Goal: Task Accomplishment & Management: Complete application form

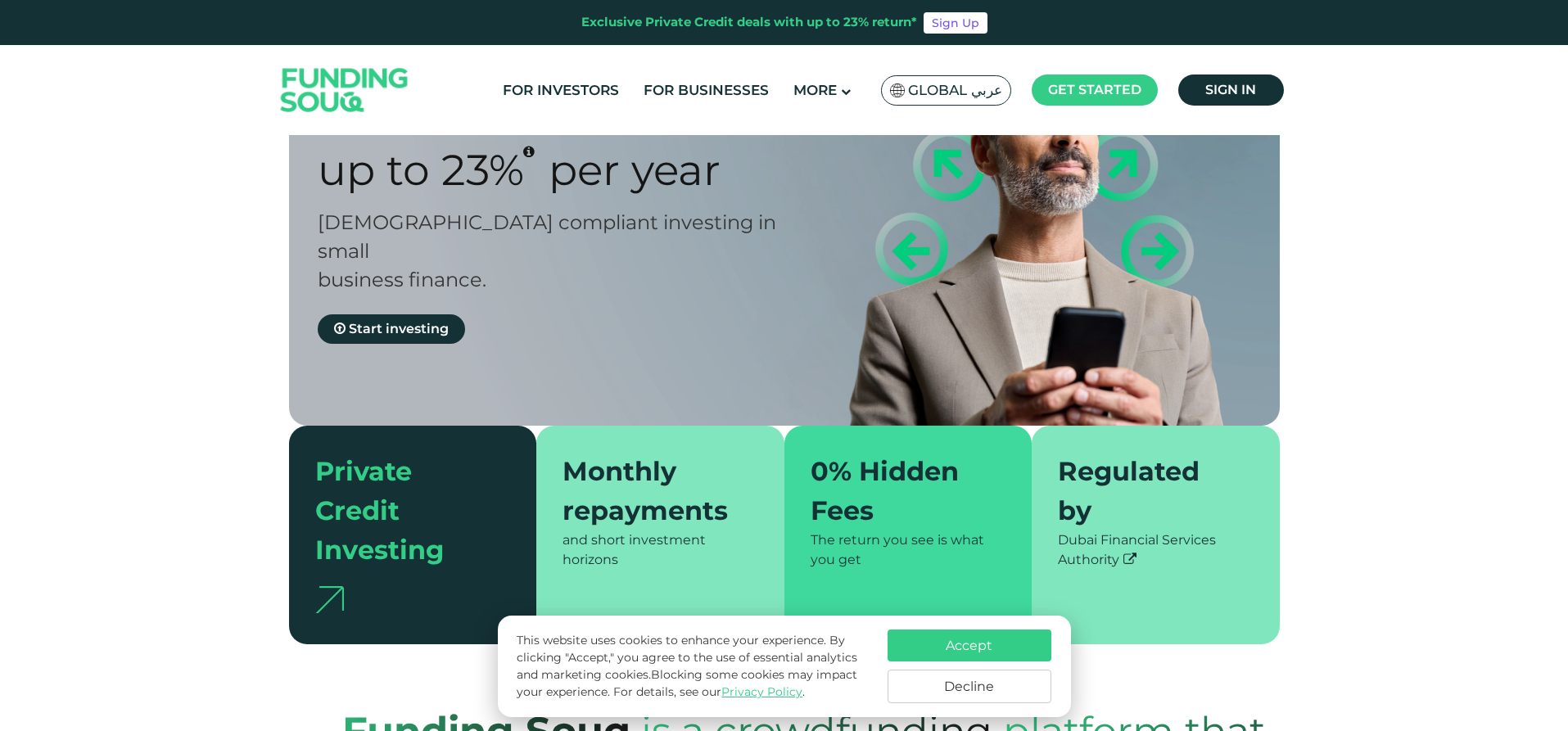
scroll to position [164, 0]
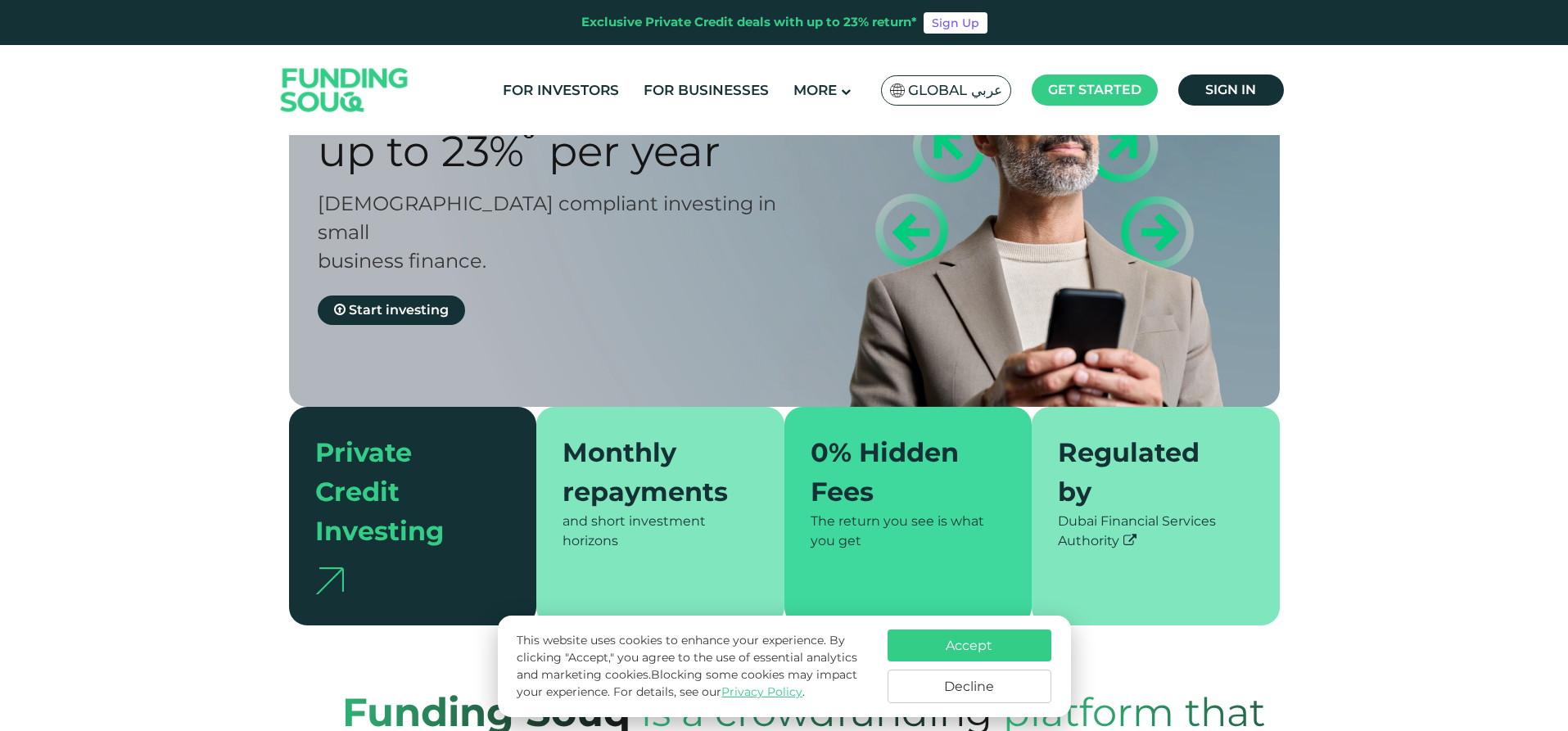
click at [341, 467] on div "Private Credit Investing" at bounding box center [403, 492] width 176 height 118
click at [334, 567] on img at bounding box center [330, 581] width 29 height 27
click at [595, 91] on link "For Investors" at bounding box center [560, 91] width 124 height 27
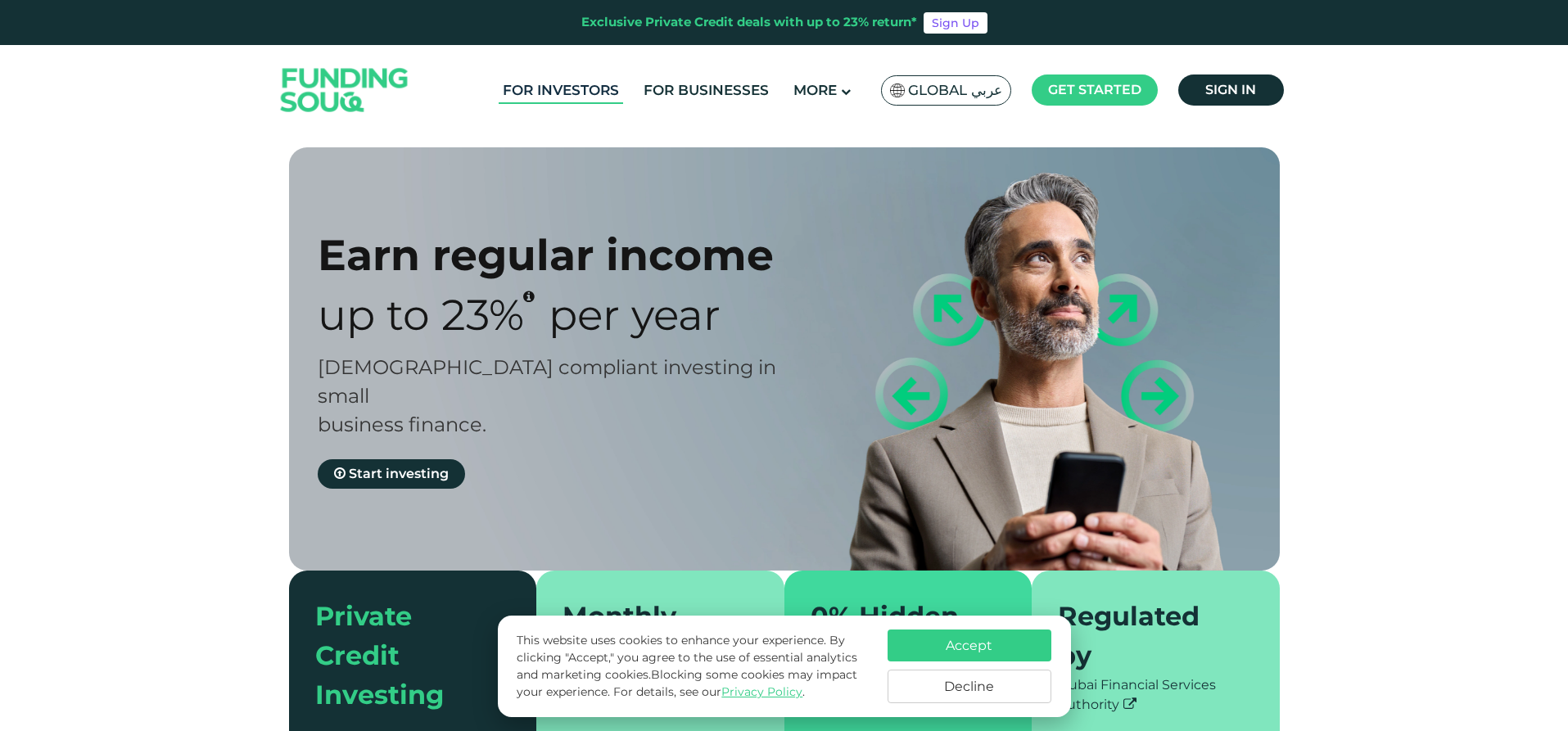
drag, startPoint x: 0, startPoint y: 0, endPoint x: 595, endPoint y: 91, distance: 601.9
click at [595, 91] on link "For Investors" at bounding box center [560, 91] width 124 height 27
click at [967, 691] on button "Decline" at bounding box center [969, 686] width 164 height 34
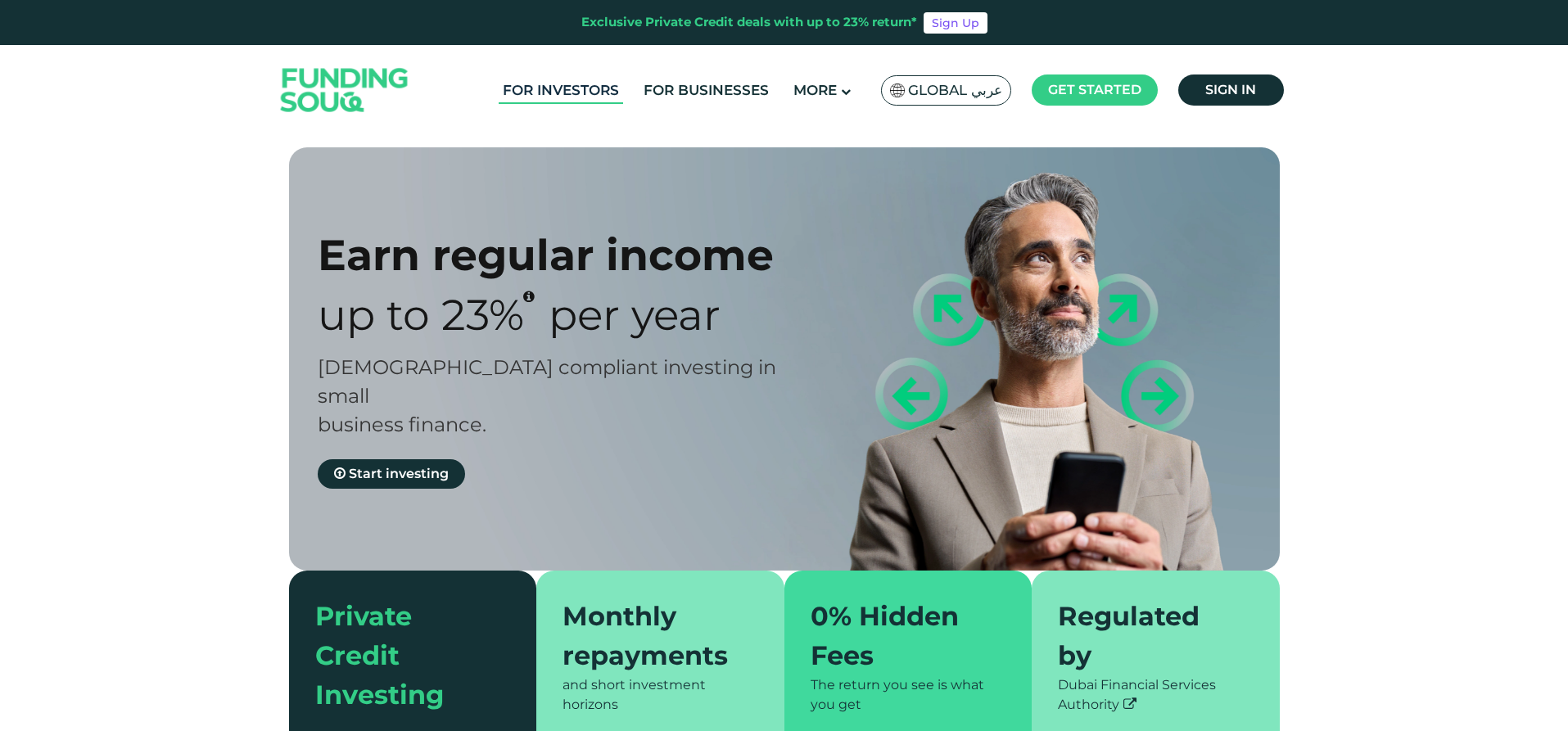
click at [536, 85] on link "For Investors" at bounding box center [560, 91] width 124 height 27
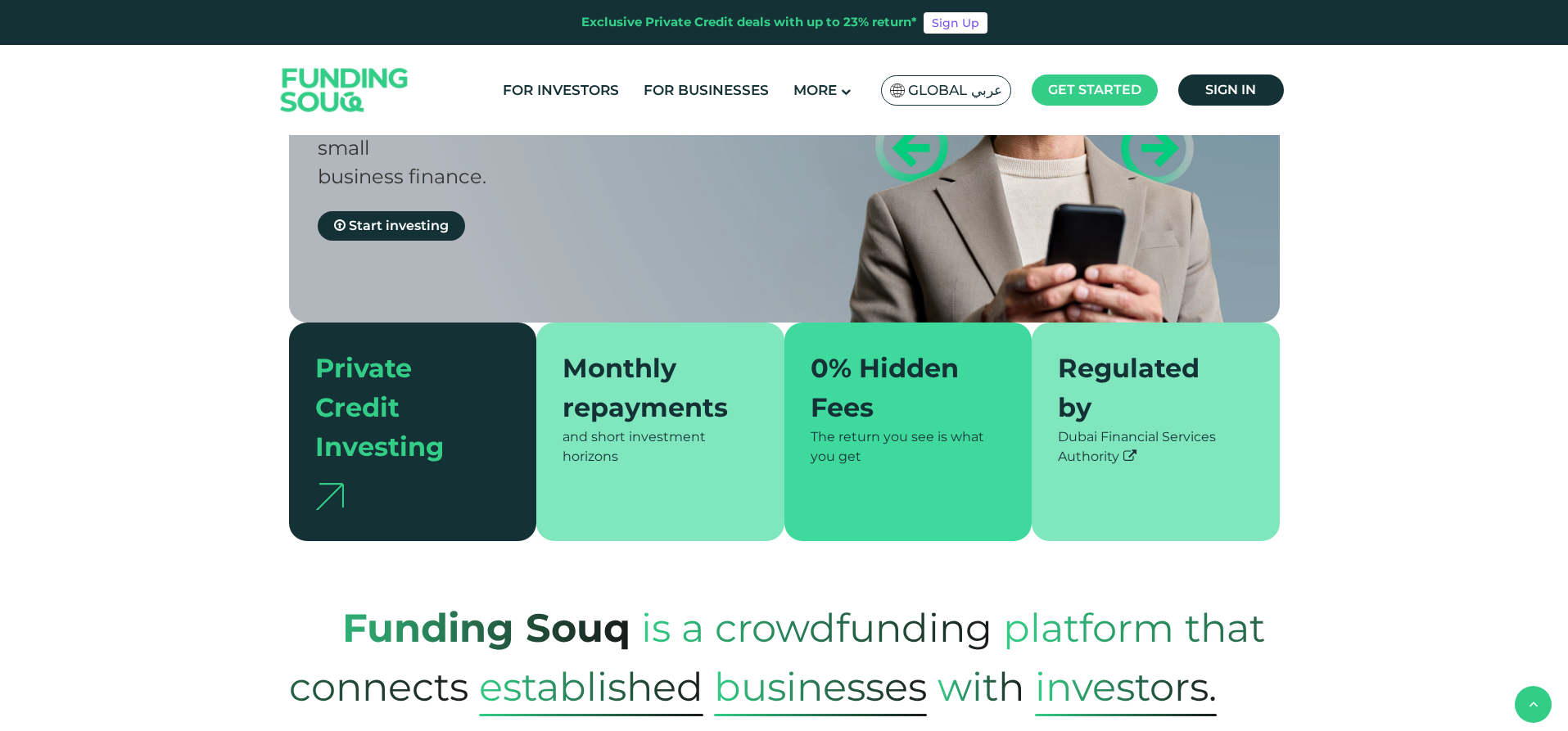
scroll to position [82, 0]
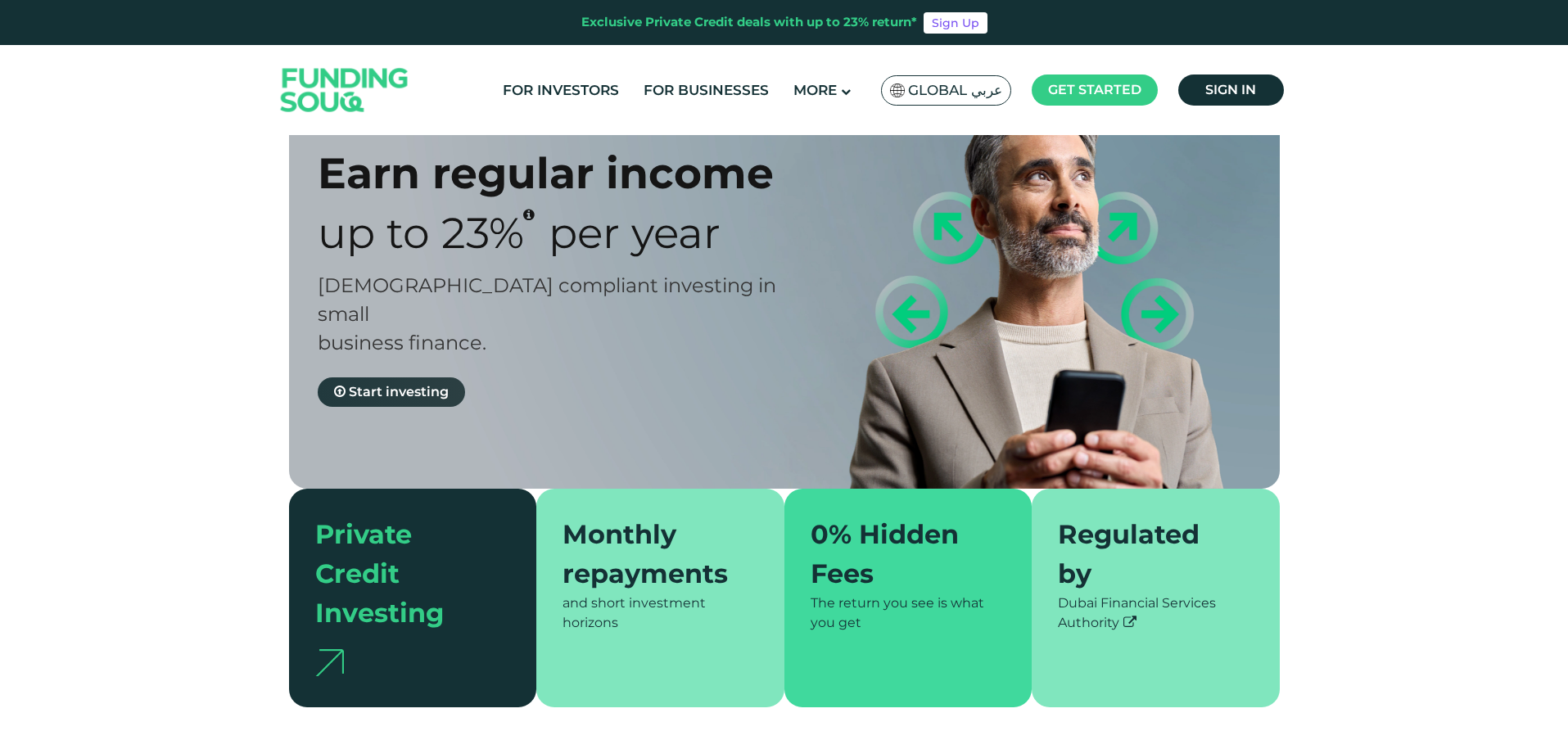
click at [394, 384] on span "Start investing" at bounding box center [399, 391] width 100 height 15
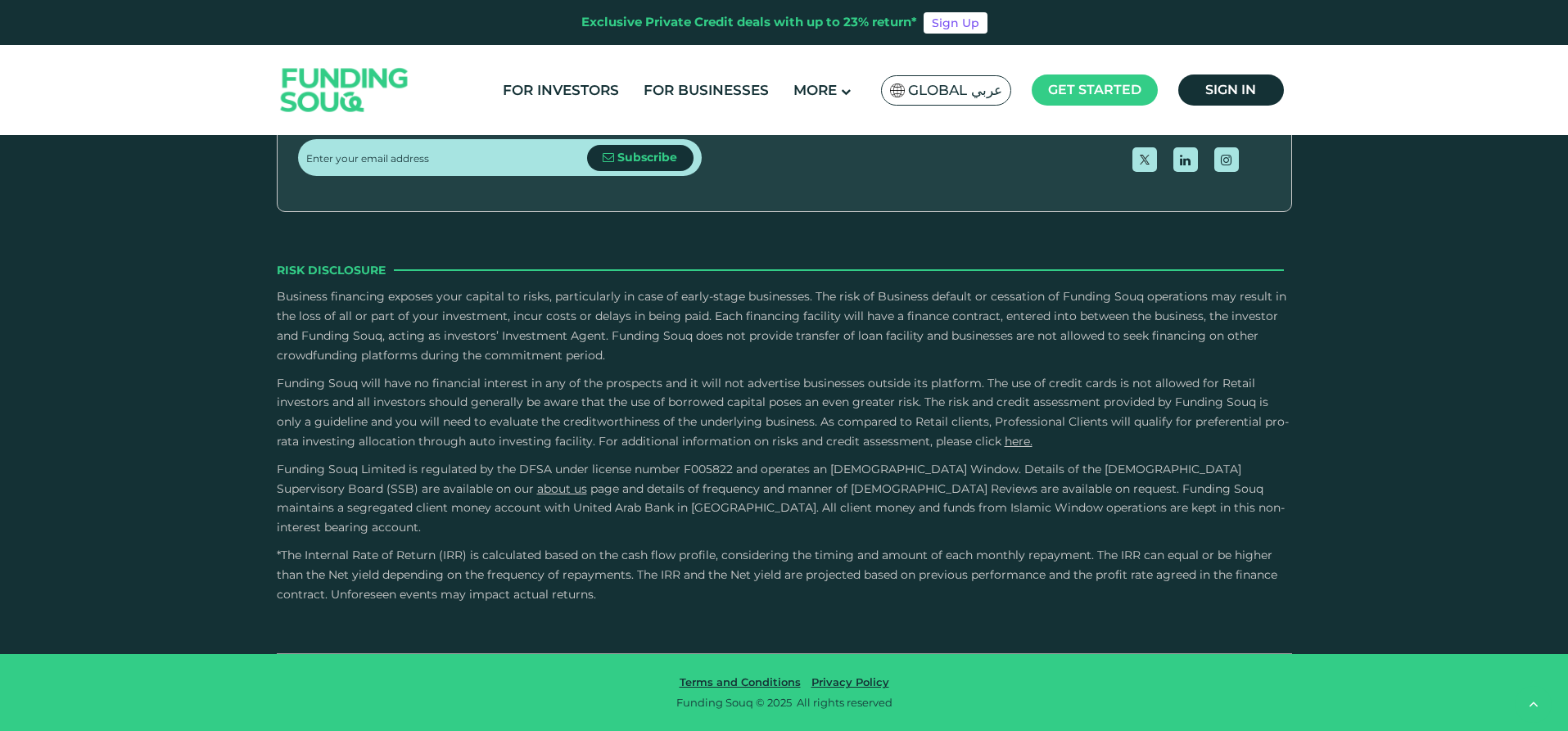
scroll to position [3029, 0]
type tc-range-slider "30000"
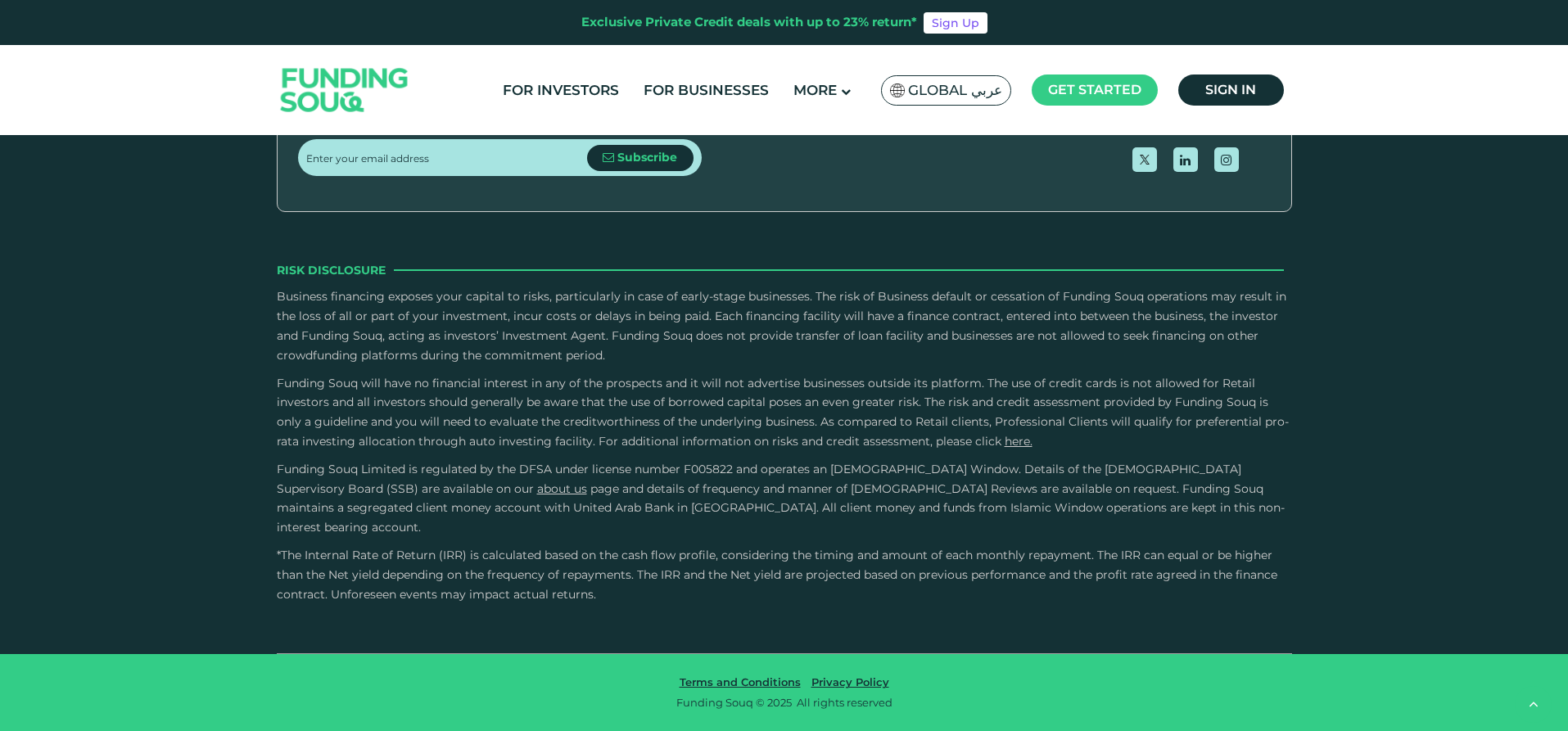
type tc-range-slider "30000"
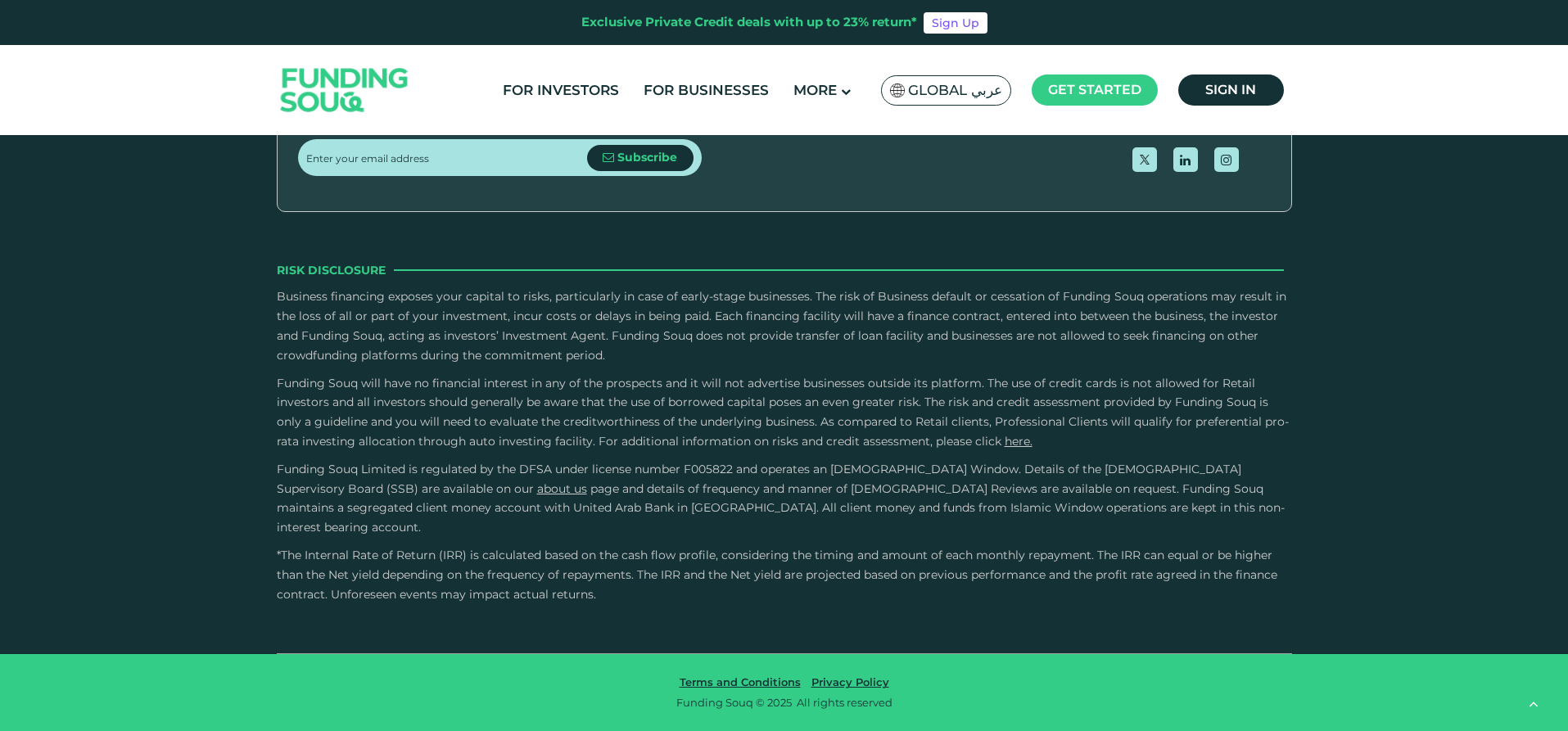
type tc-range-slider "1"
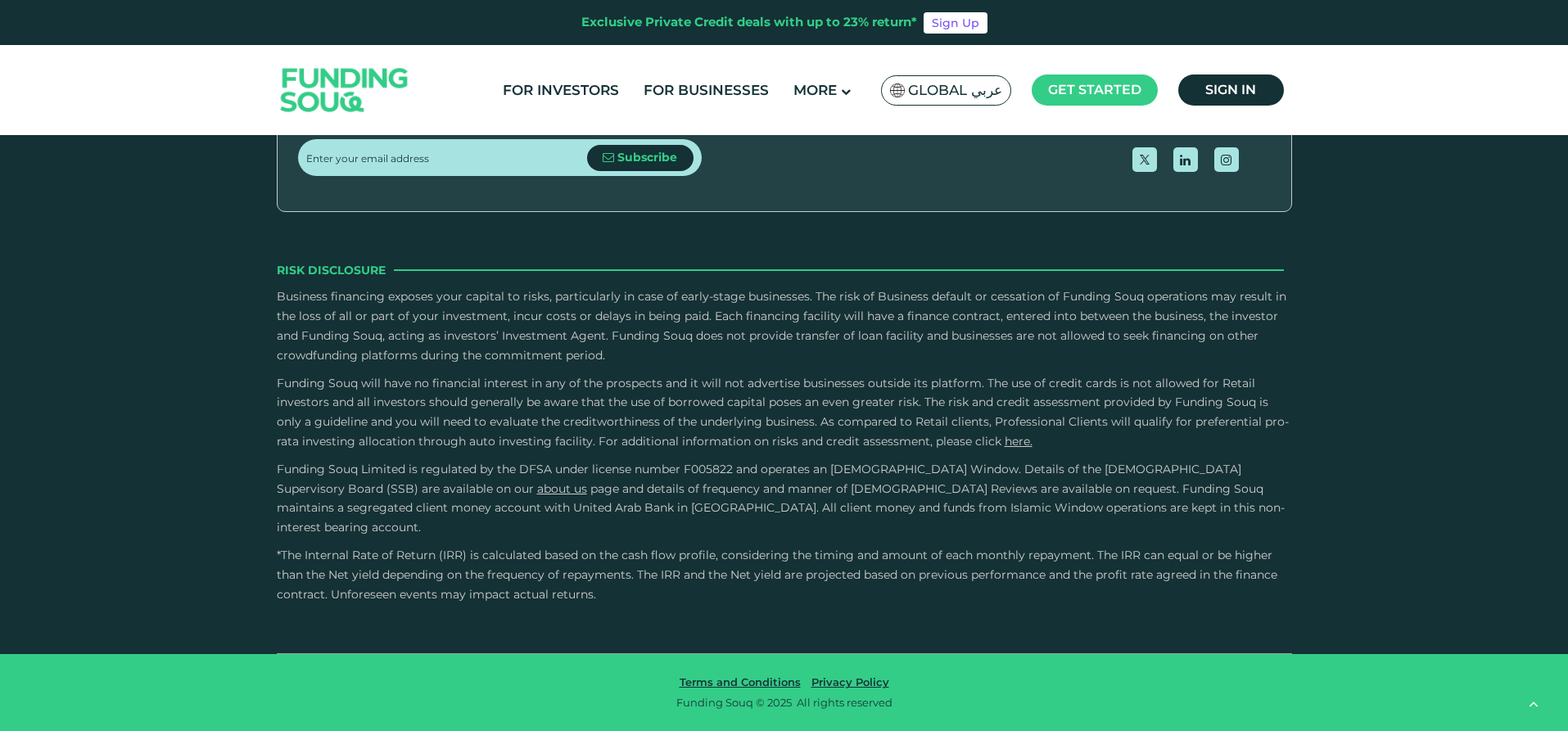
type tc-range-slider "90000"
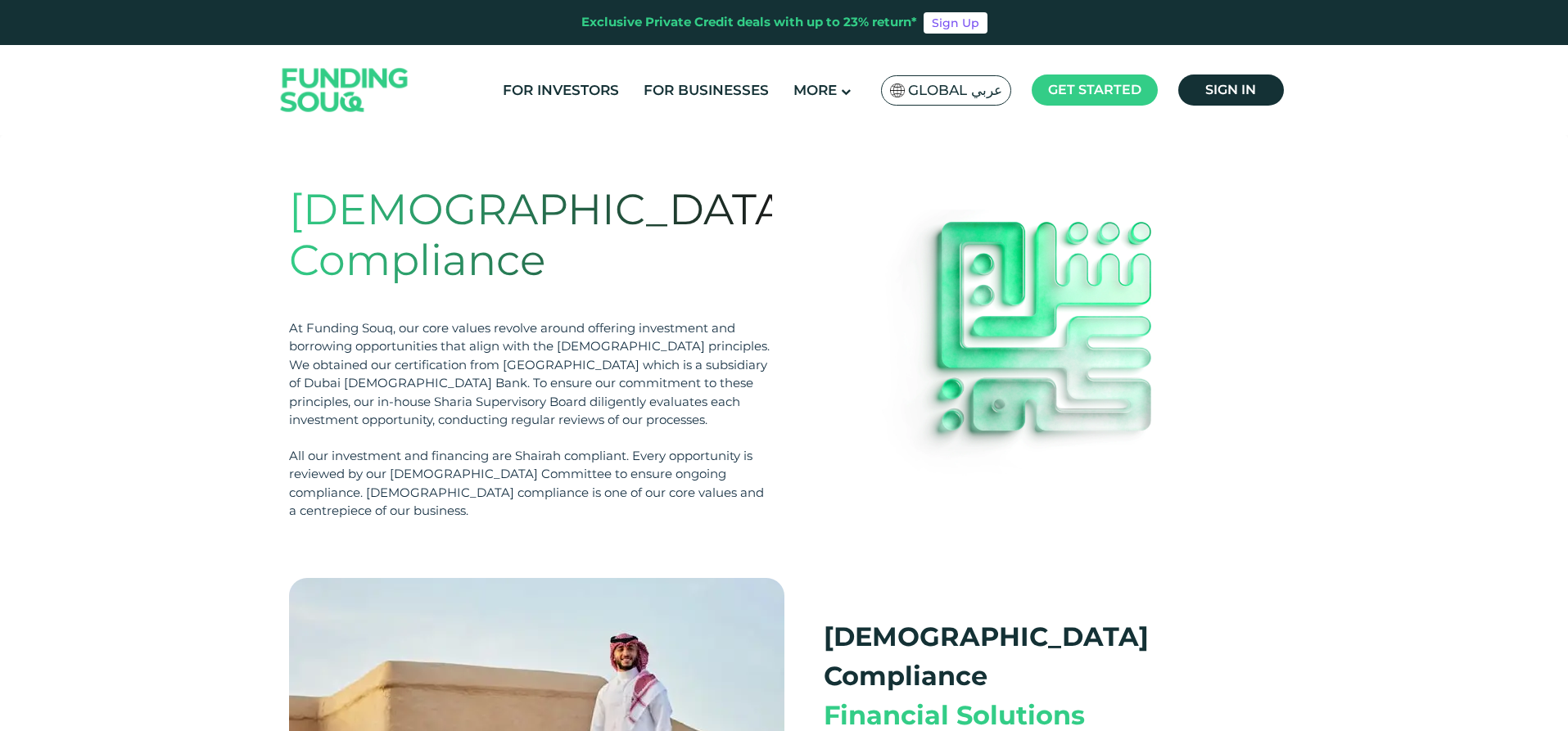
click at [1443, 220] on section "Shariah Compliance At Funding Souq, our core values revolve around offering inv…" at bounding box center [784, 352] width 1534 height 402
click at [1224, 86] on span "Sign in" at bounding box center [1230, 89] width 51 height 15
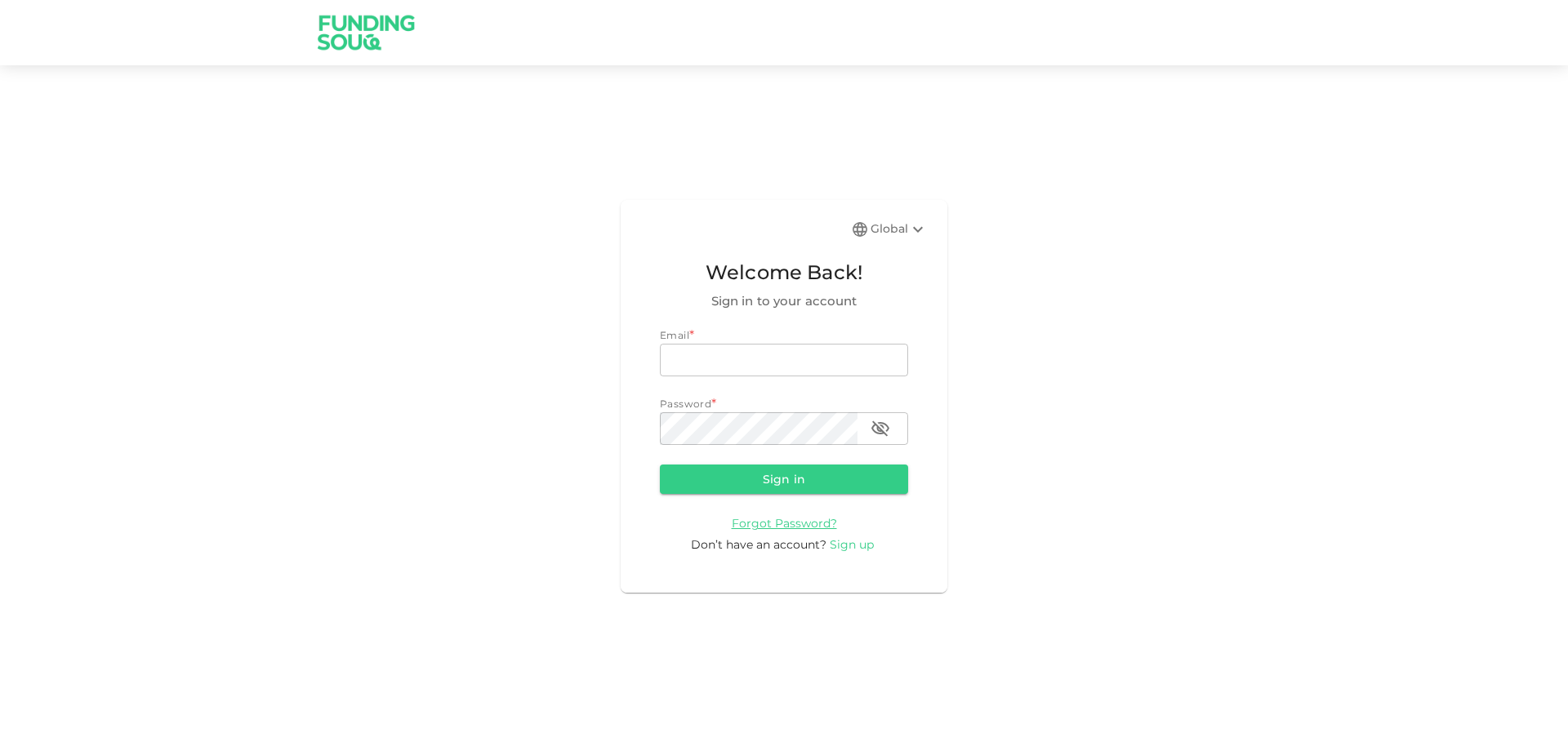
click at [840, 547] on span "Sign up" at bounding box center [851, 545] width 44 height 14
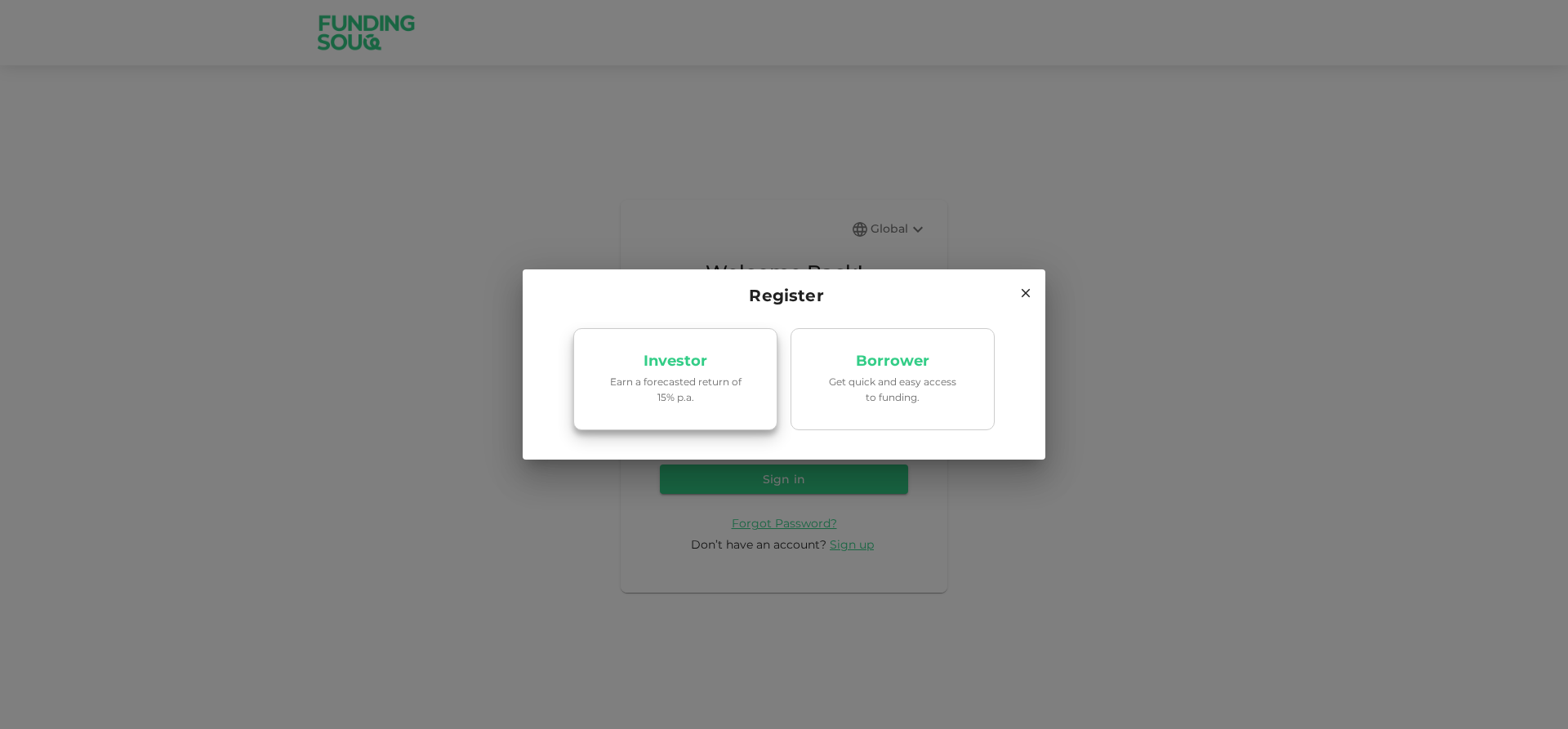
click at [691, 349] on link "Investor Earn a forecasted return of 15% p.a." at bounding box center [675, 379] width 204 height 103
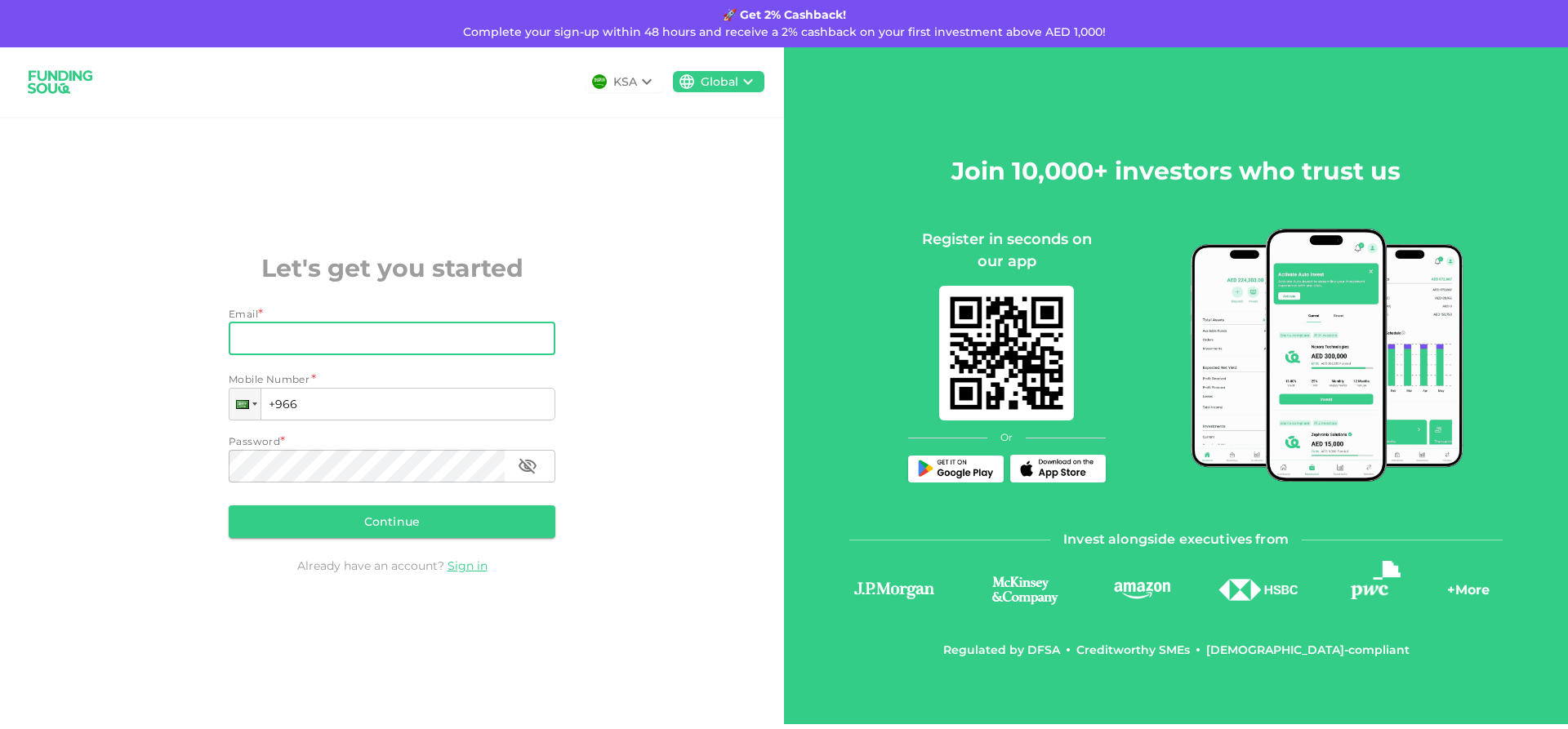
click at [263, 340] on input "Email" at bounding box center [383, 339] width 309 height 33
type input "[EMAIL_ADDRESS][DOMAIN_NAME]"
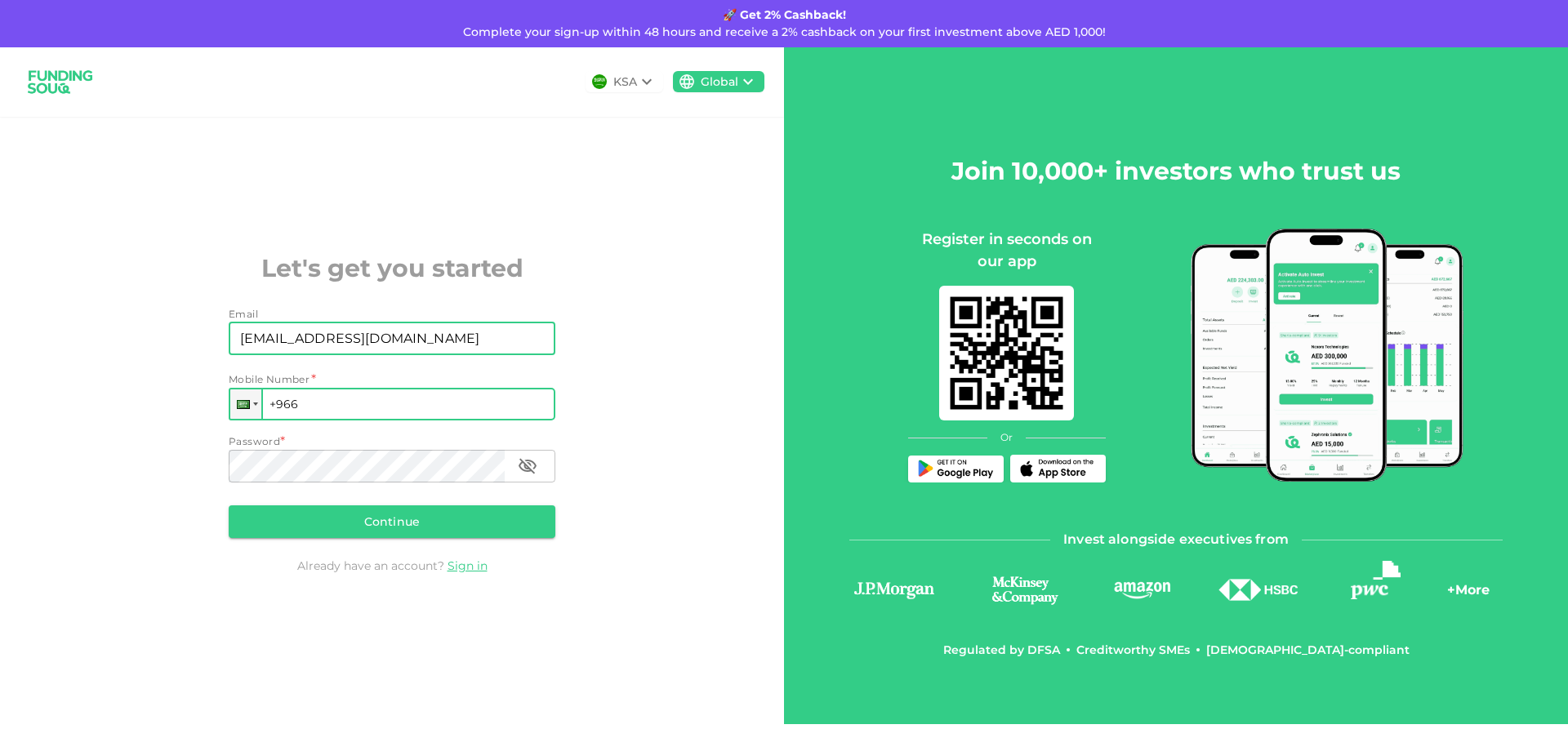
drag, startPoint x: 315, startPoint y: 397, endPoint x: 317, endPoint y: 411, distance: 14.1
click at [318, 413] on input "+966" at bounding box center [391, 404] width 326 height 33
click at [256, 404] on div at bounding box center [255, 405] width 5 height 4
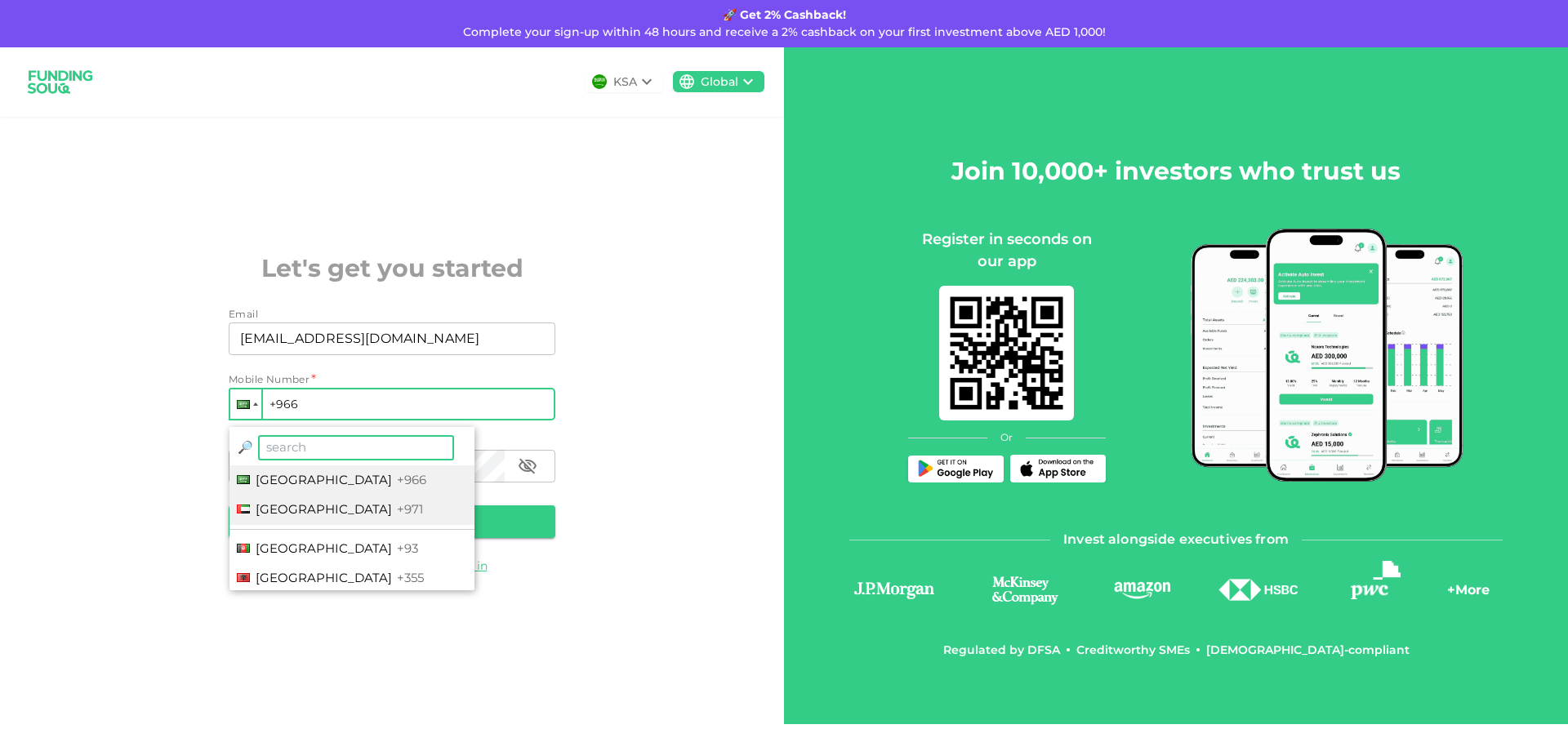
click at [237, 513] on div at bounding box center [243, 509] width 13 height 9
type input "+971"
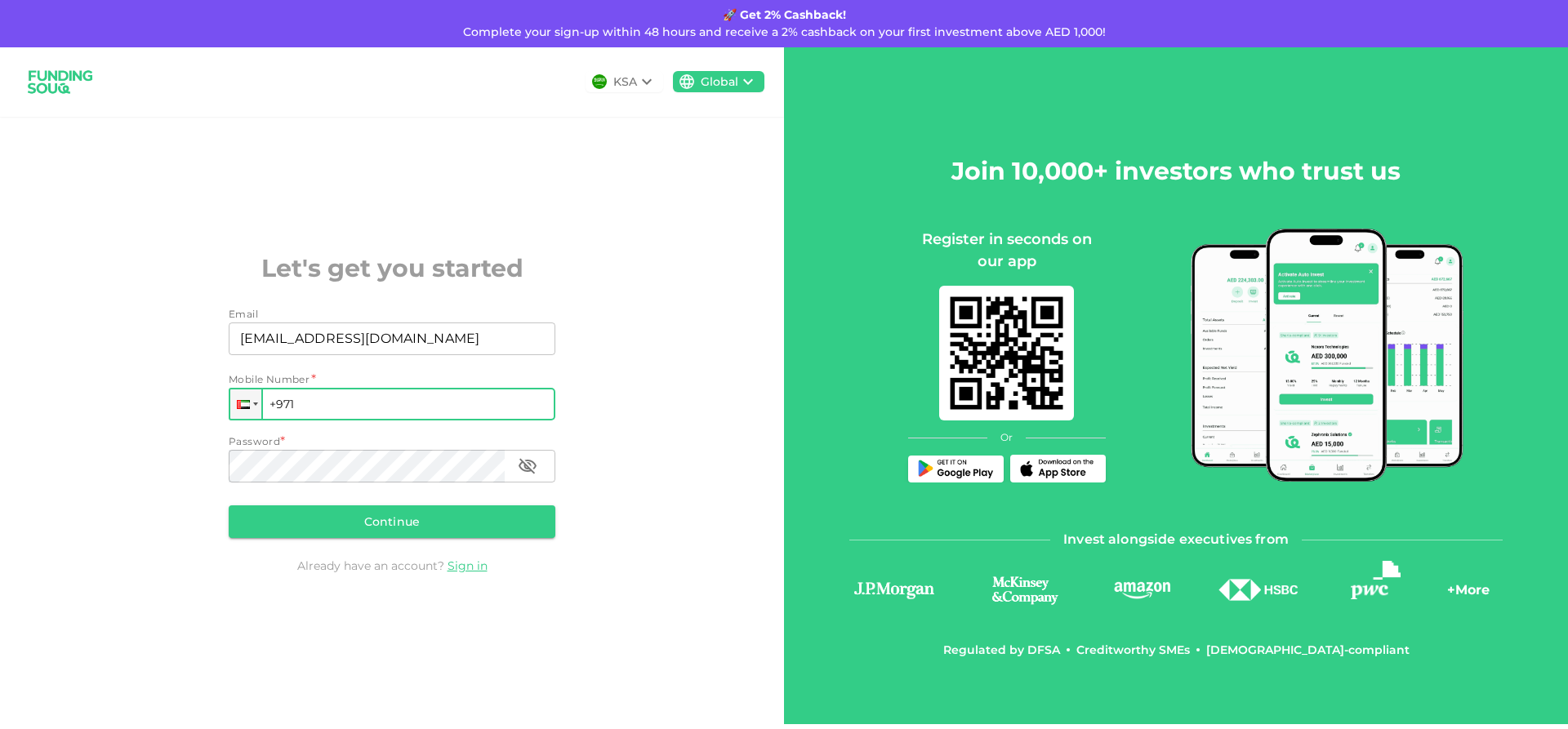
click at [318, 404] on input "+971" at bounding box center [391, 404] width 326 height 33
click at [649, 88] on icon at bounding box center [647, 82] width 20 height 20
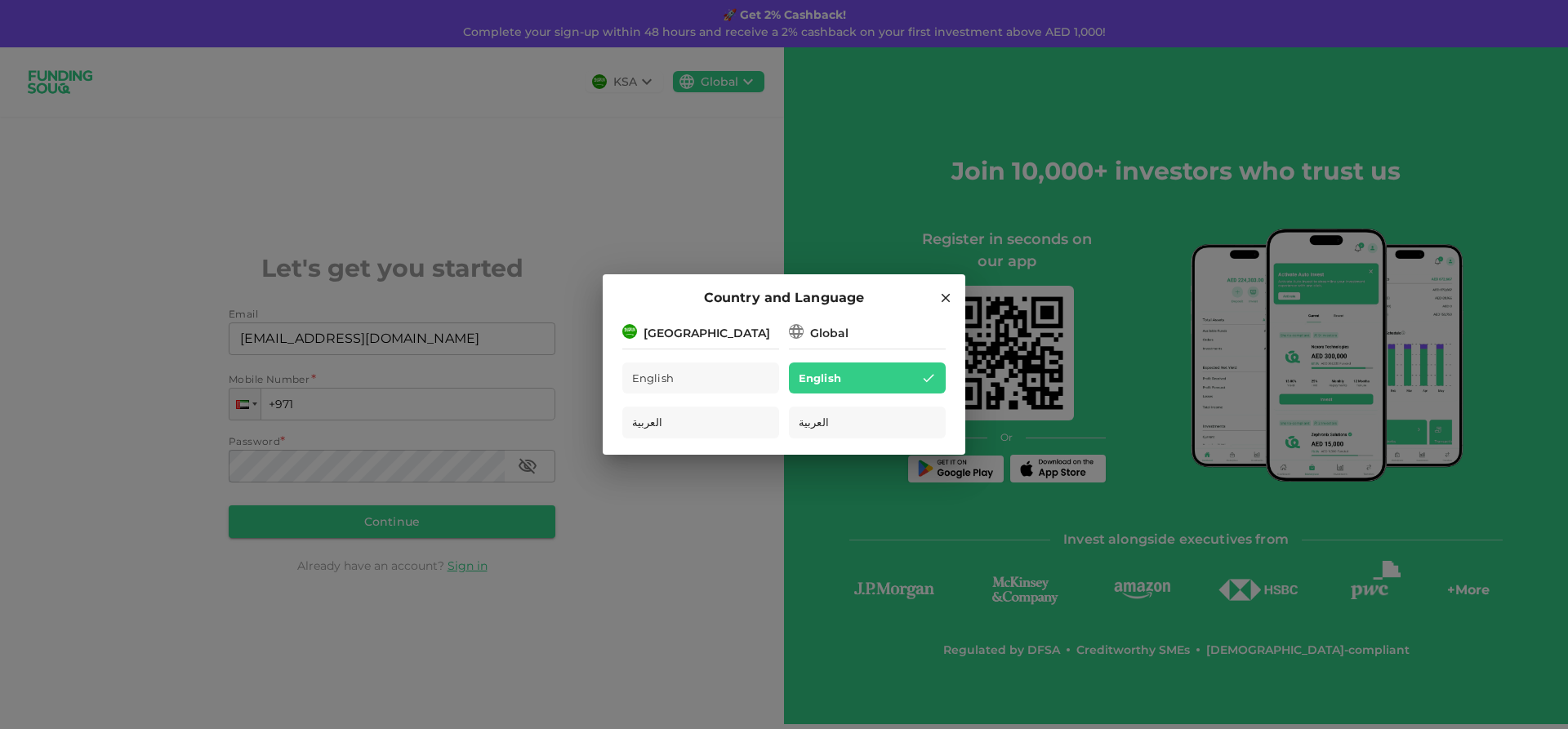
click at [730, 336] on div "[GEOGRAPHIC_DATA]" at bounding box center [701, 332] width 157 height 21
click at [838, 331] on div "Global" at bounding box center [829, 333] width 38 height 17
click at [484, 169] on div "Country and Language Saudi Arabia English العربية Global English العربية" at bounding box center [784, 364] width 1568 height 729
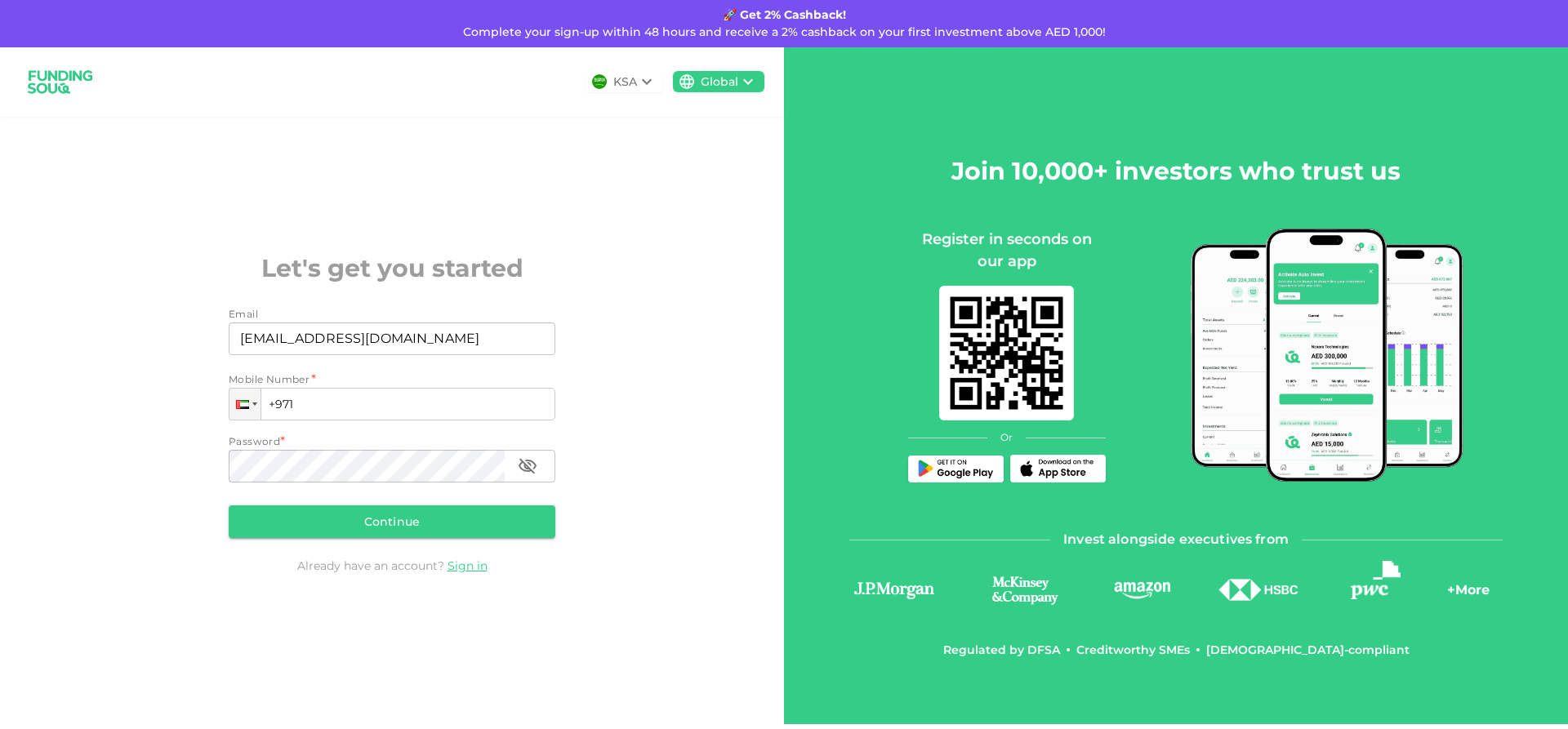
click at [746, 82] on icon at bounding box center [747, 82] width 10 height 5
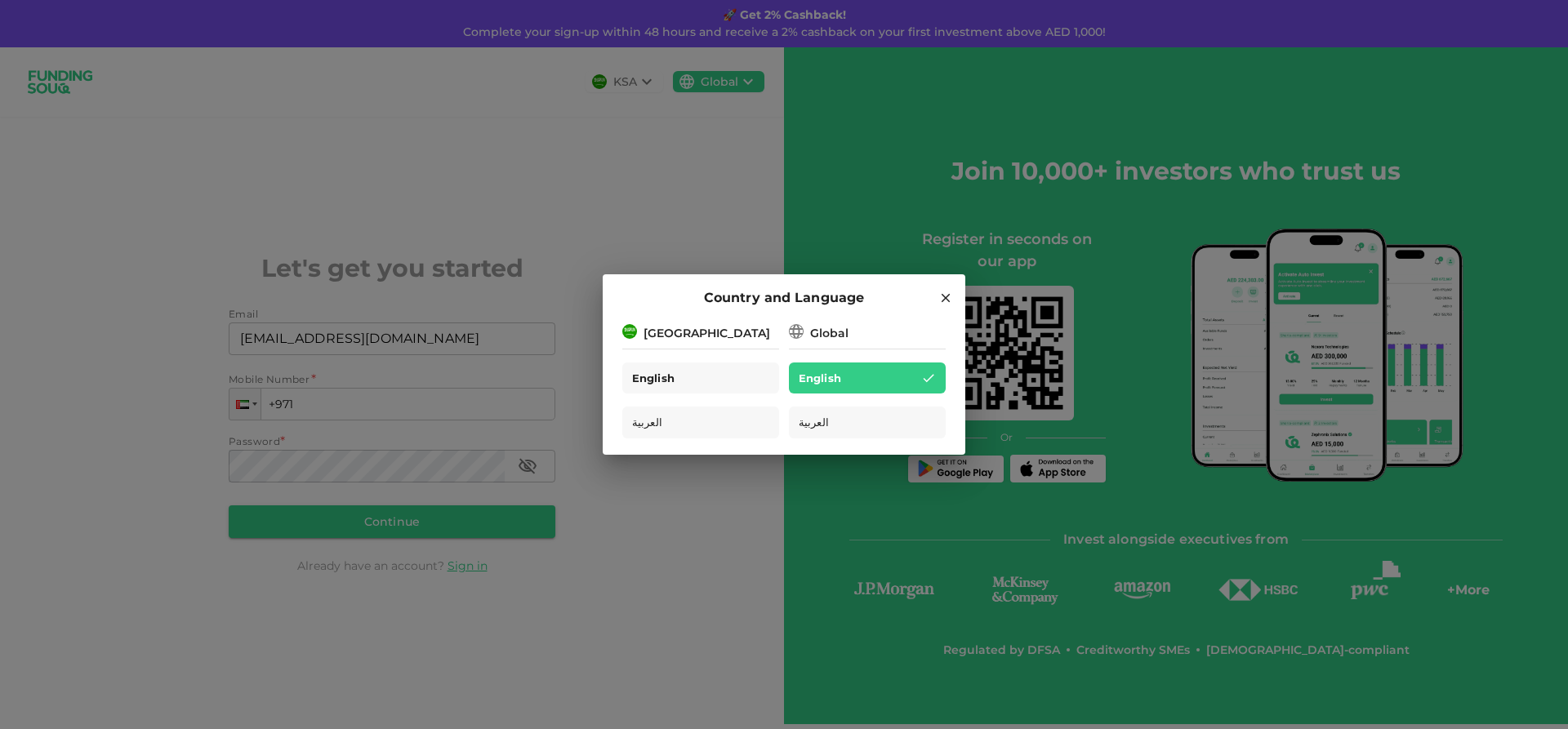
click at [698, 388] on div "English" at bounding box center [701, 378] width 157 height 32
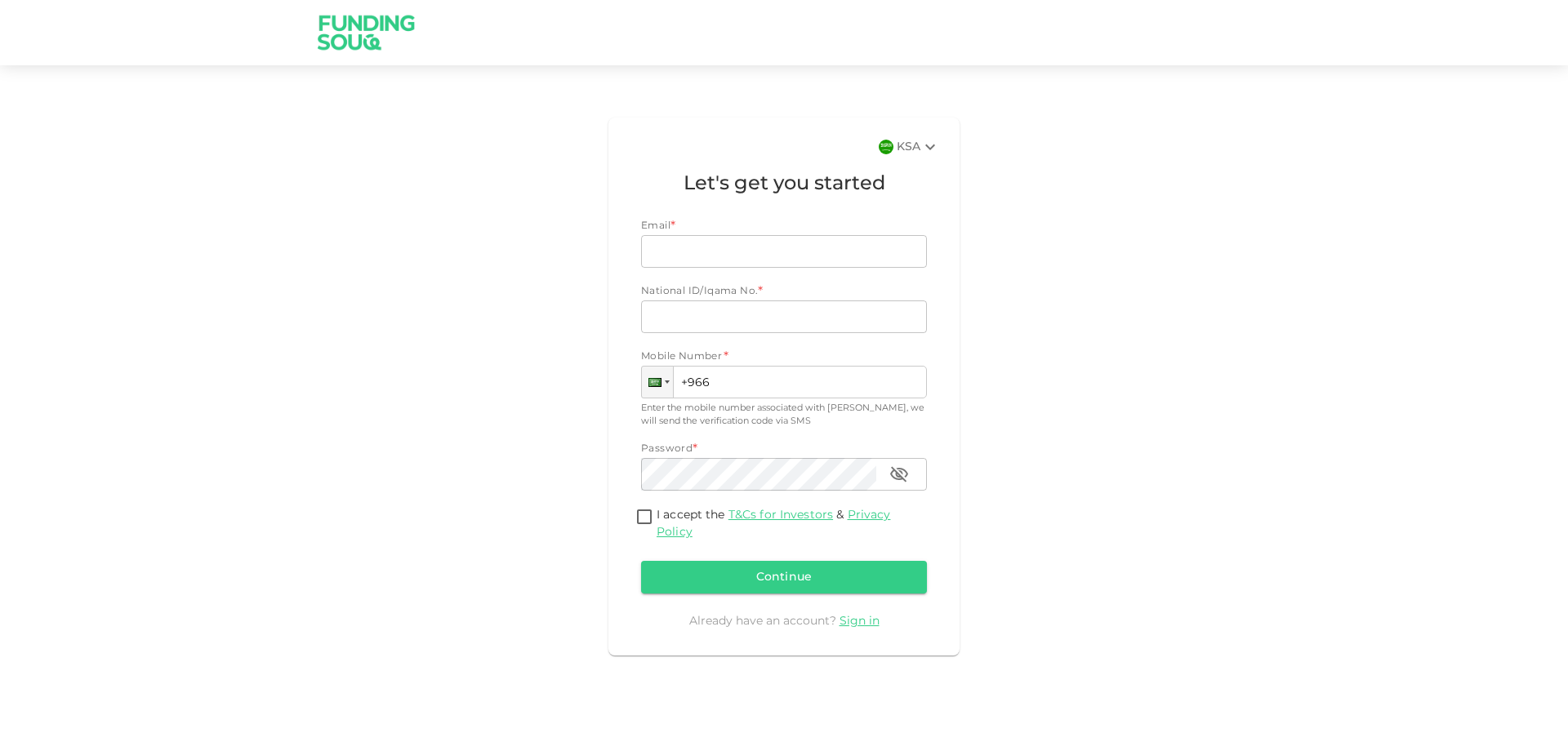
click at [935, 147] on icon at bounding box center [930, 147] width 20 height 20
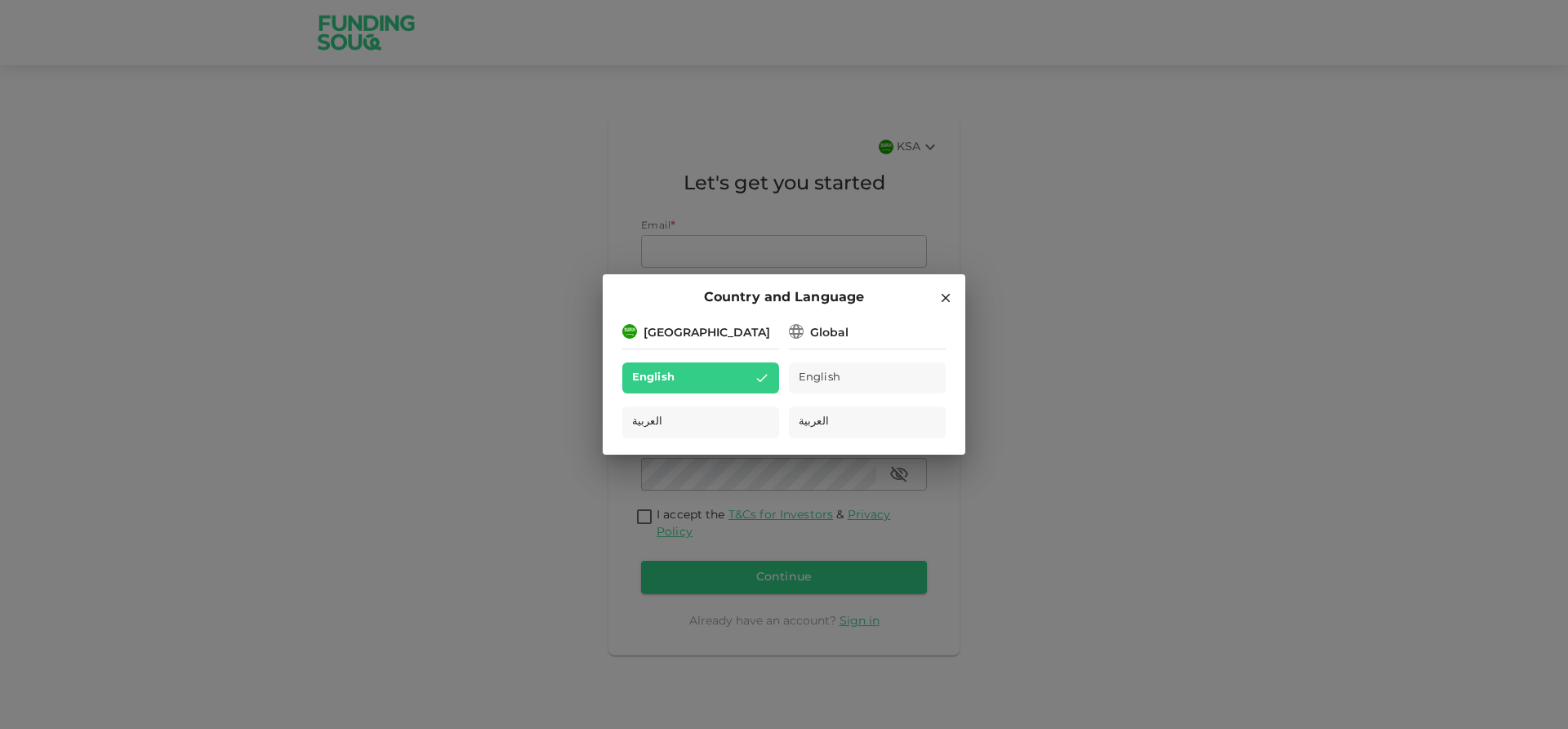
drag, startPoint x: 199, startPoint y: 301, endPoint x: 0, endPoint y: 3, distance: 358.3
click at [195, 297] on div "Country and Language [GEOGRAPHIC_DATA] English العربية Global English العربية" at bounding box center [784, 364] width 1568 height 729
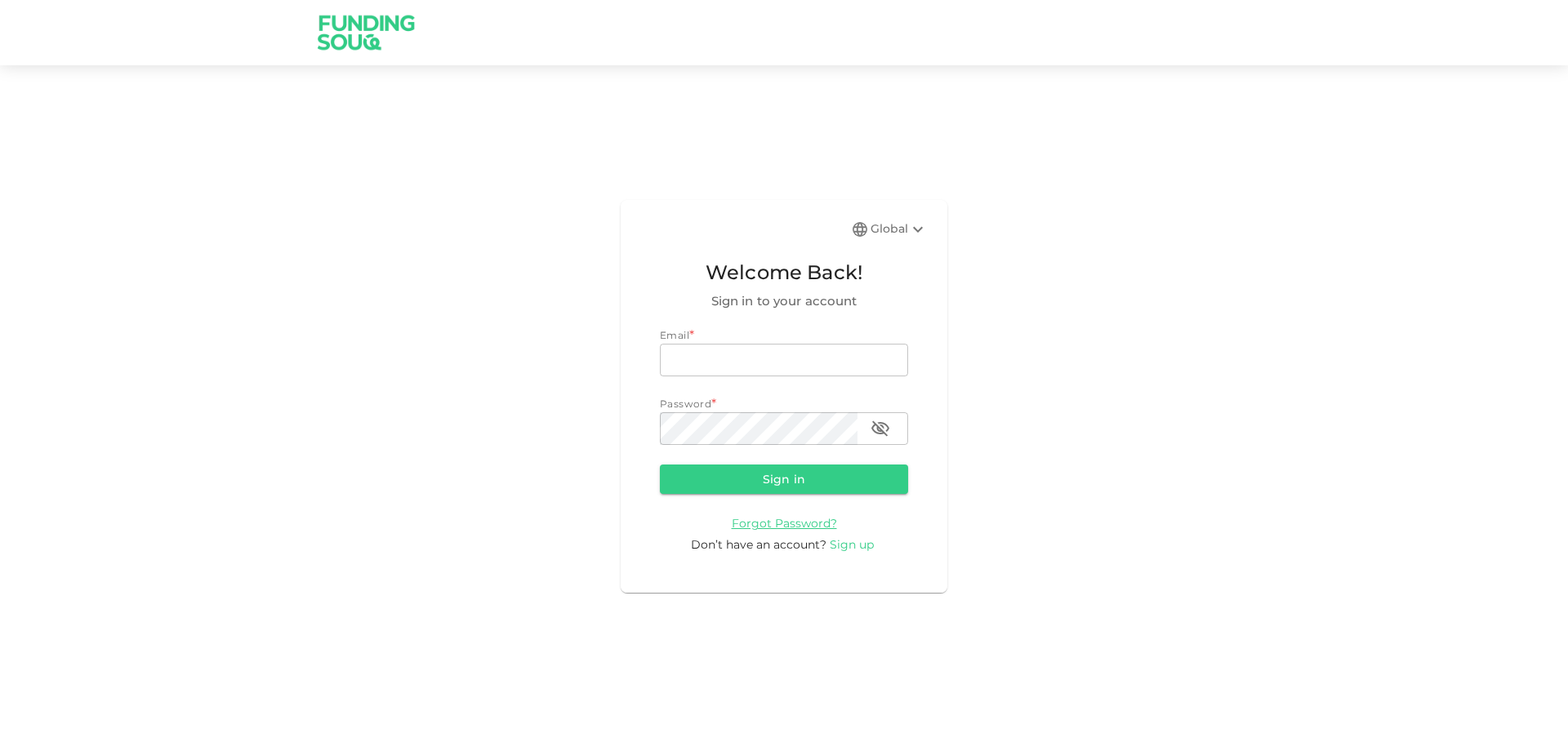
click at [859, 547] on span "Sign up" at bounding box center [851, 545] width 44 height 14
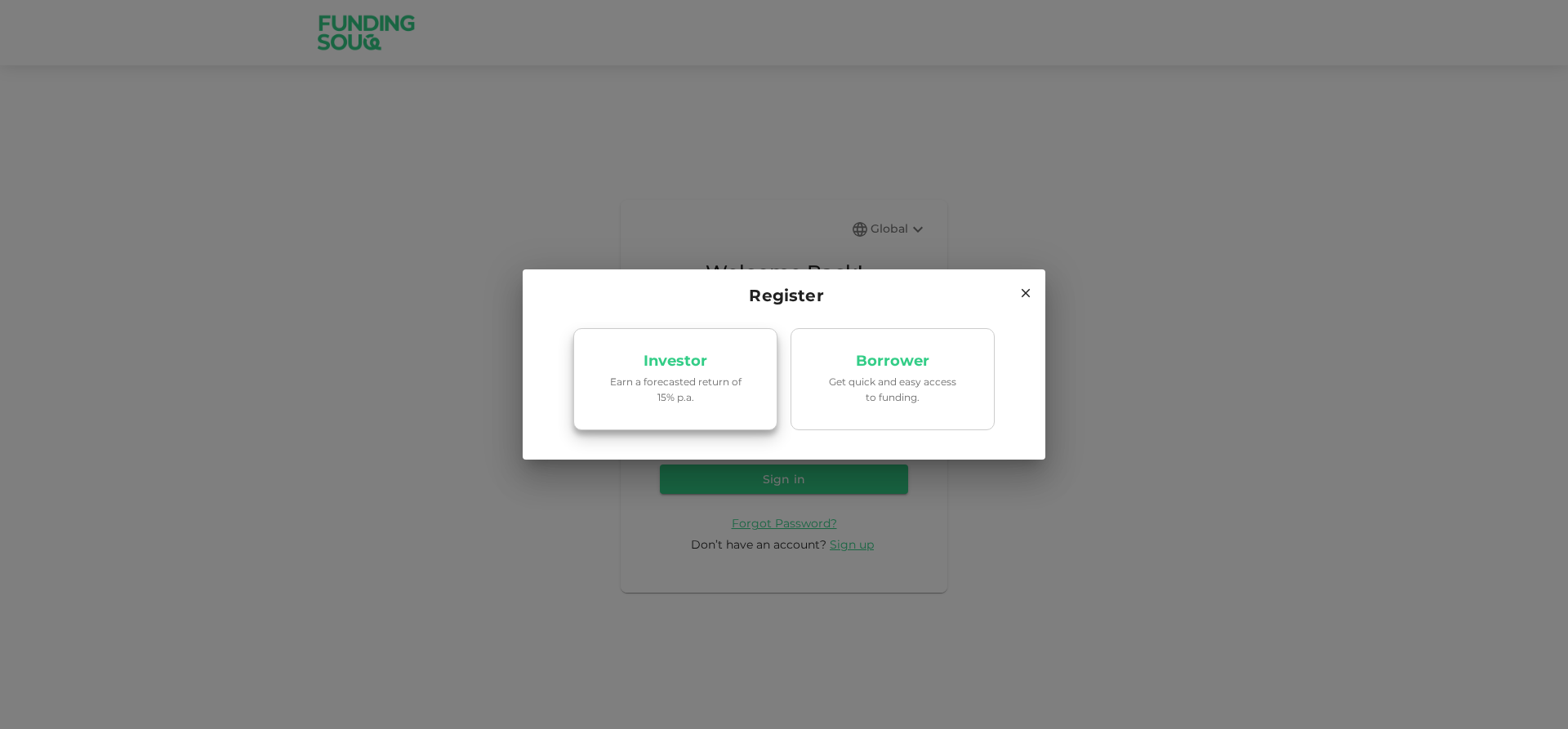
click at [728, 390] on p "Earn a forecasted return of 15% p.a." at bounding box center [676, 389] width 139 height 31
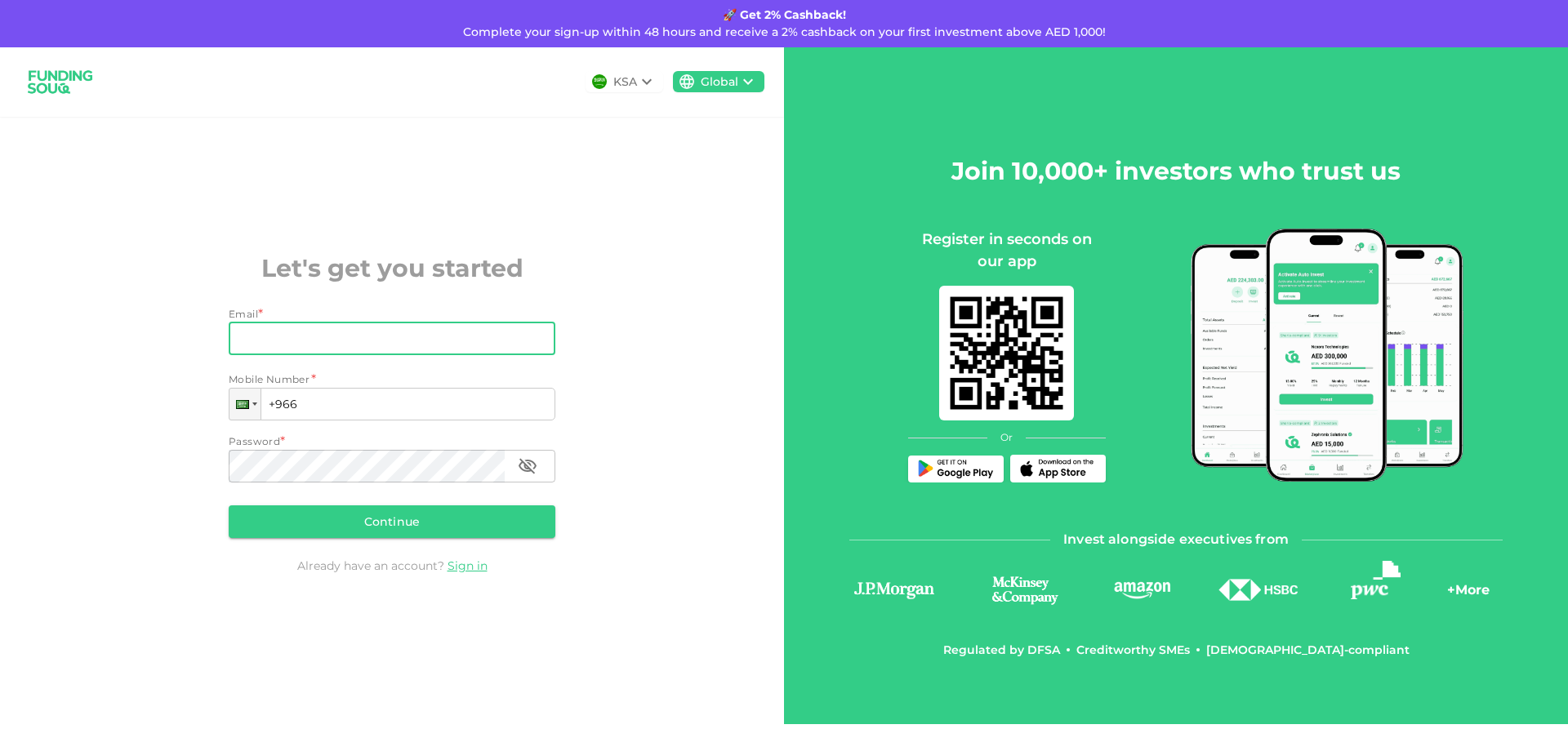
click at [299, 338] on input "Email" at bounding box center [383, 339] width 309 height 33
type input "[EMAIL_ADDRESS][DOMAIN_NAME]"
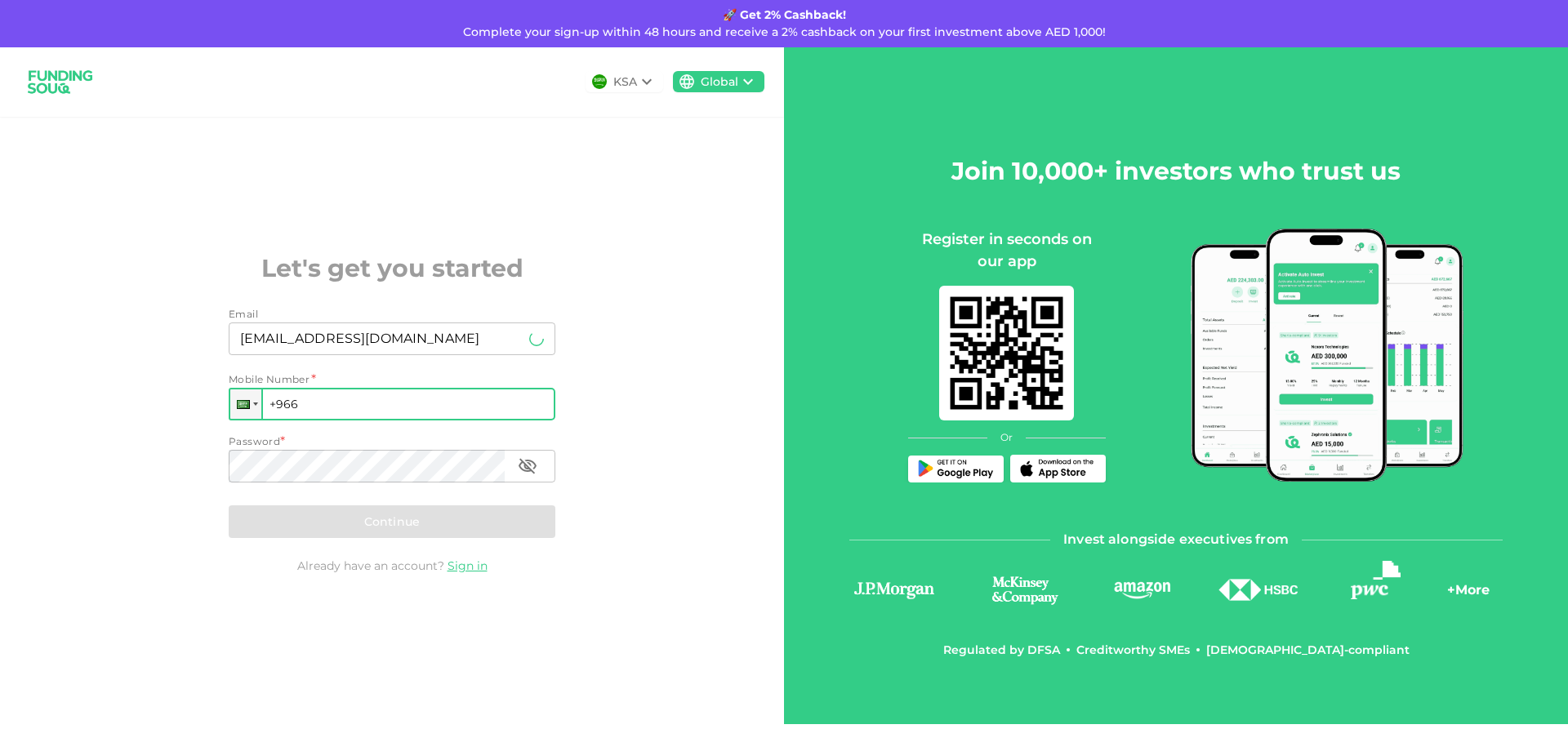
click at [320, 405] on input "+966" at bounding box center [391, 404] width 326 height 33
click at [256, 407] on div at bounding box center [246, 404] width 31 height 30
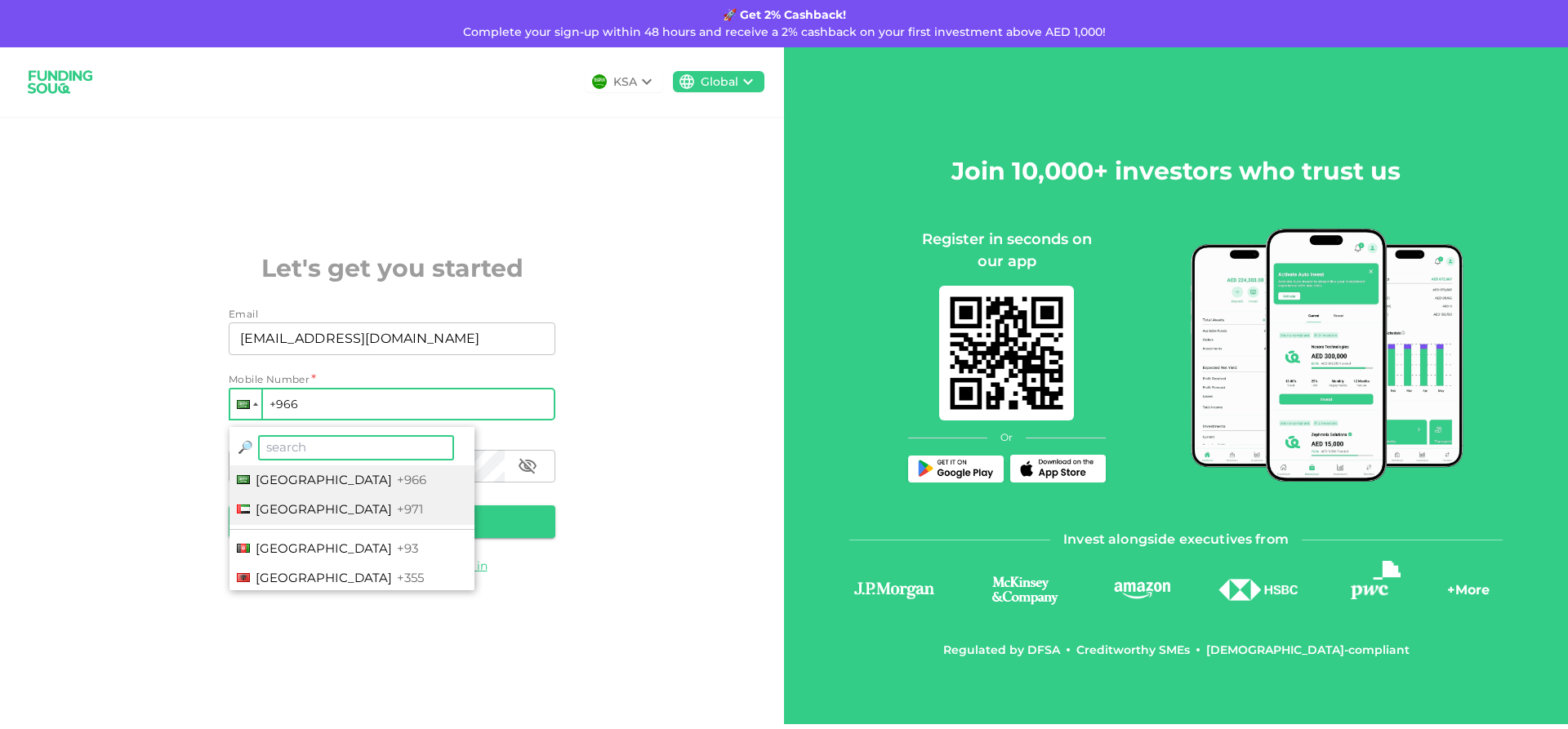
click at [249, 513] on div at bounding box center [243, 509] width 13 height 9
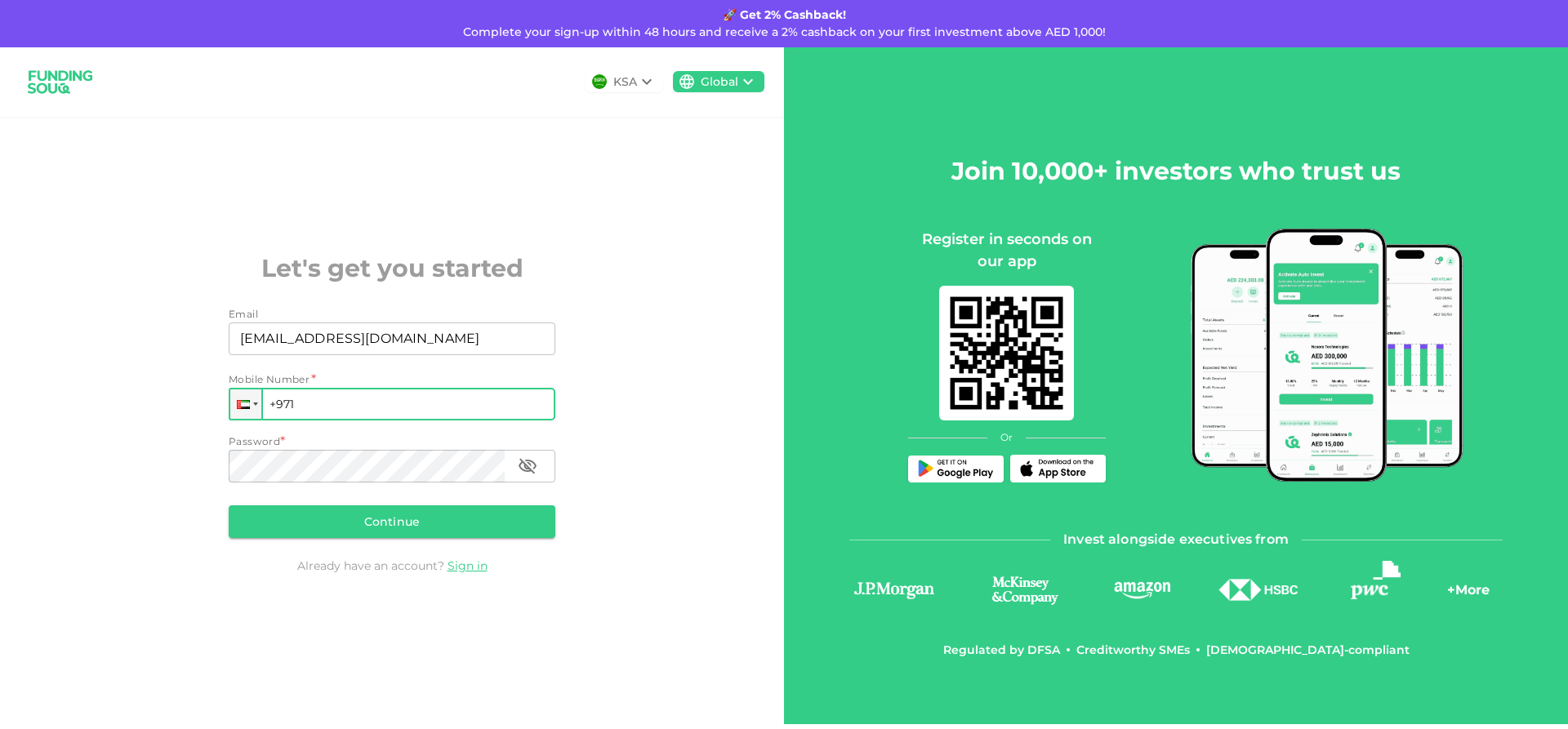
click at [305, 411] on input "+971" at bounding box center [391, 404] width 326 height 33
type input "[PHONE_NUMBER]"
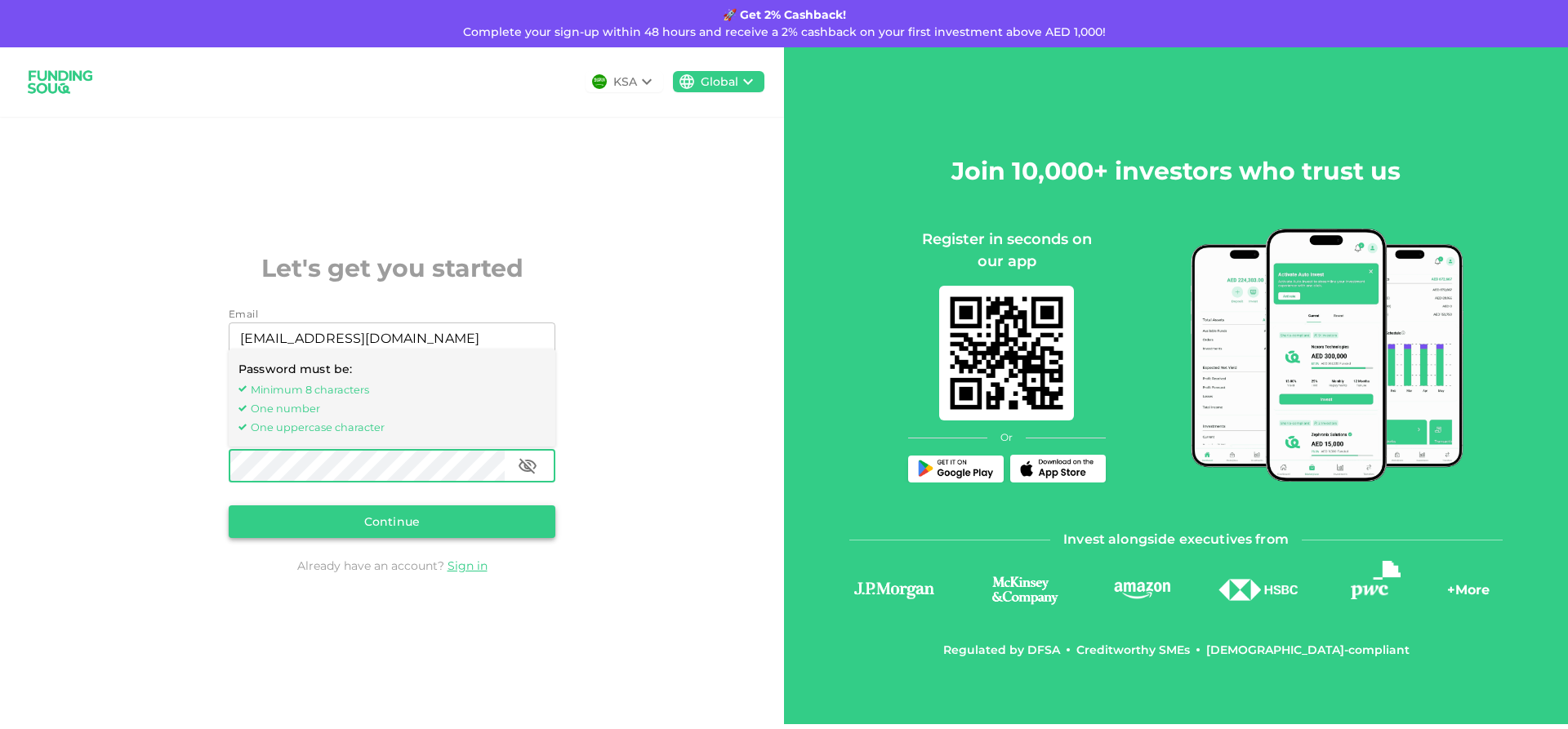
click at [413, 519] on button "Continue" at bounding box center [391, 521] width 326 height 33
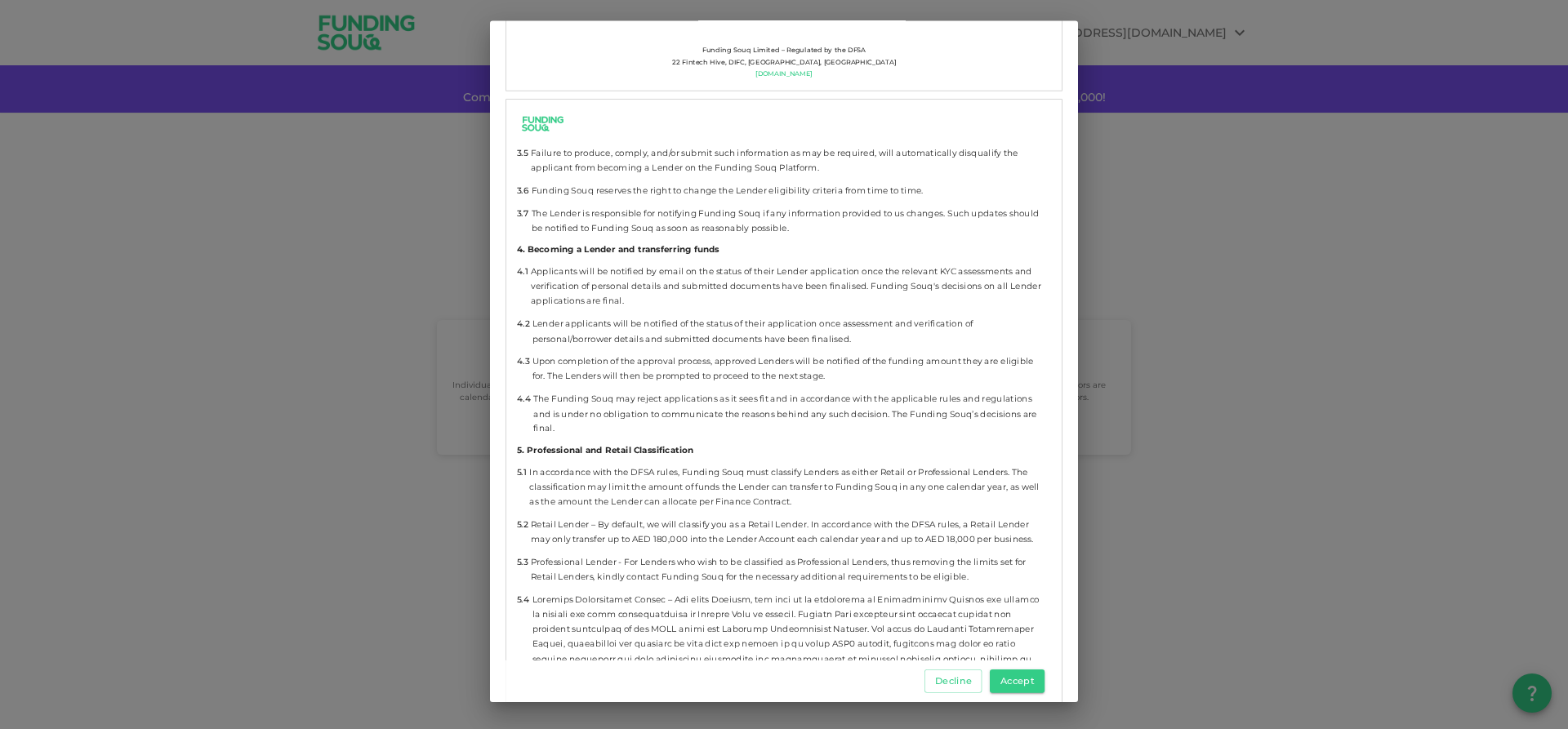
scroll to position [3021, 0]
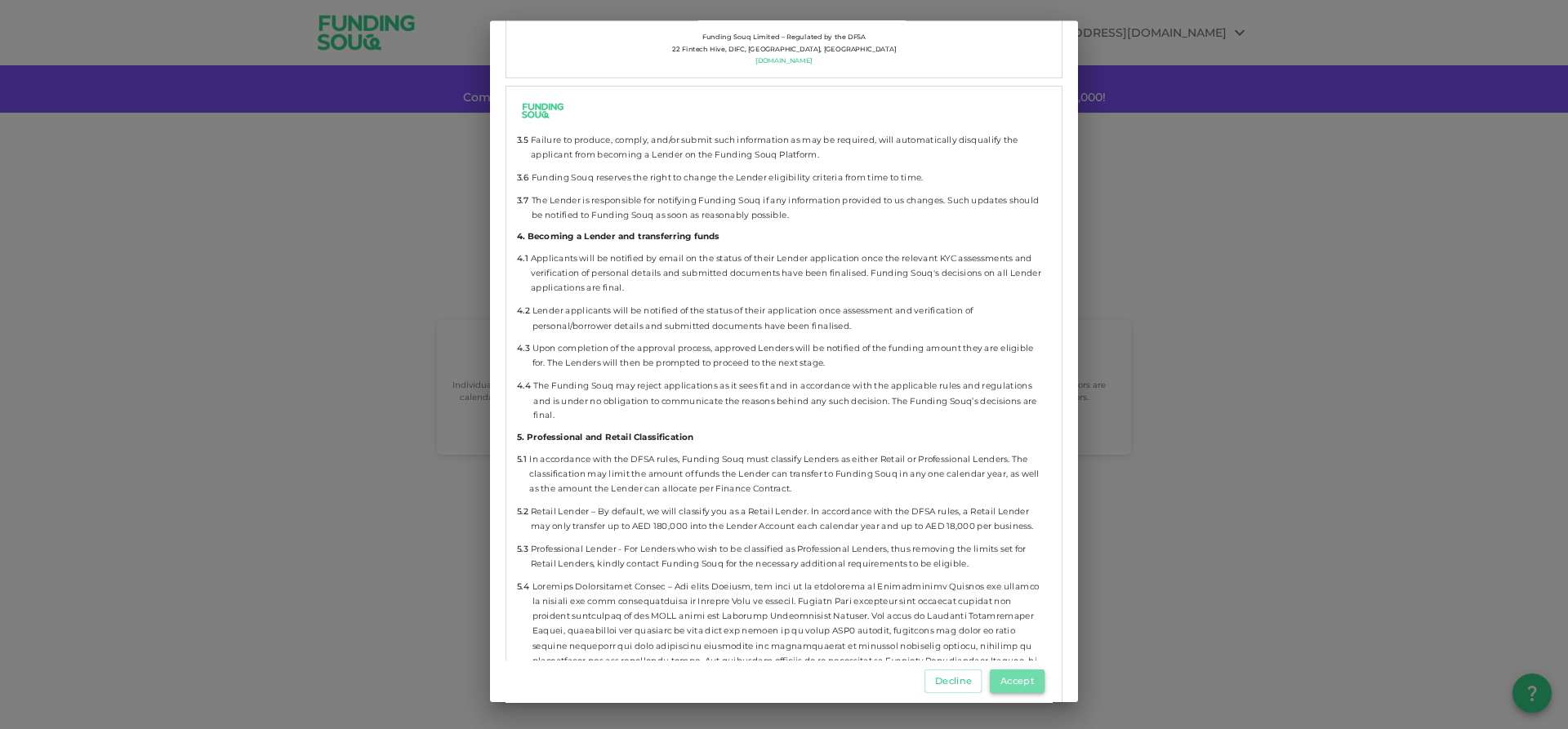
click at [1017, 676] on button "Accept" at bounding box center [1017, 681] width 55 height 23
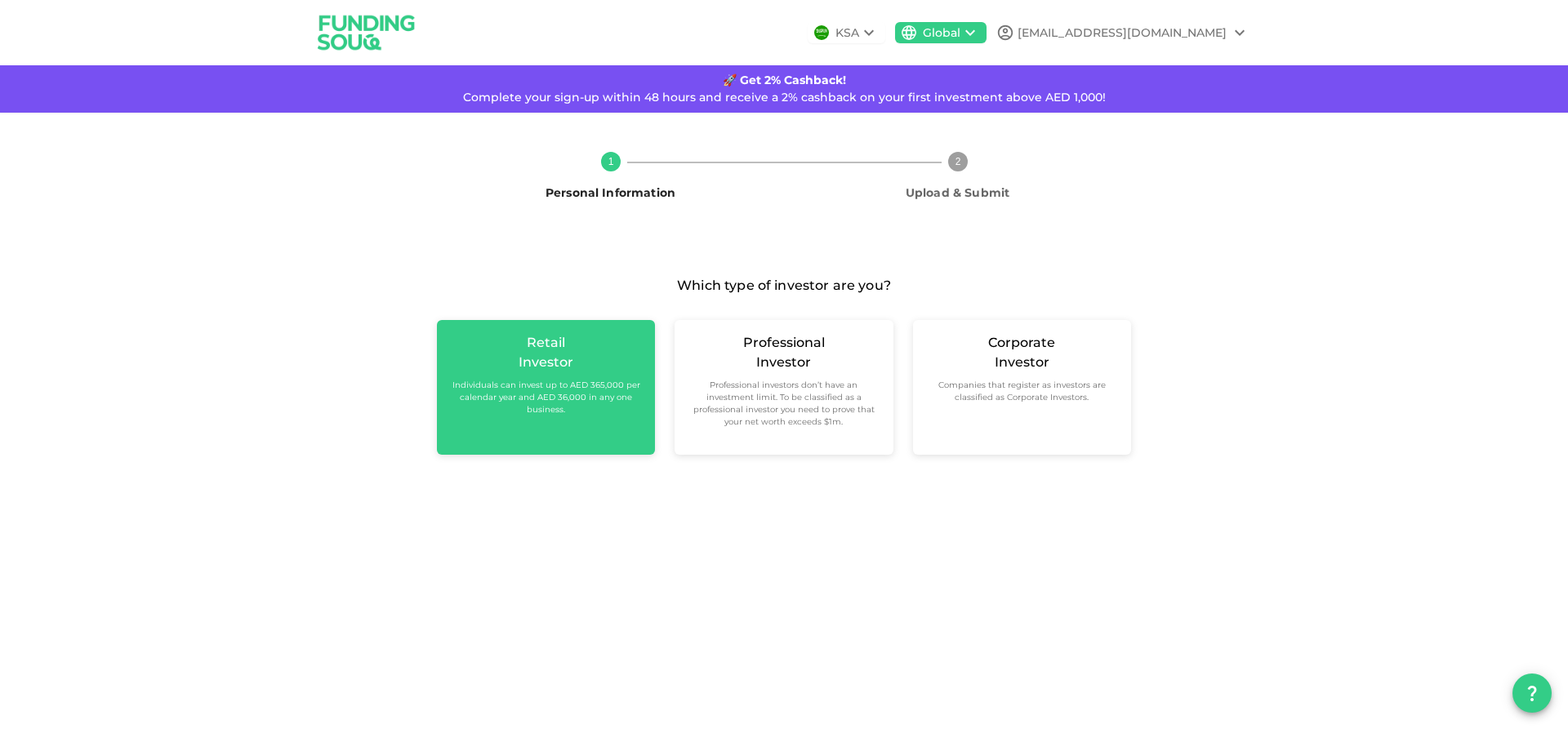
click at [581, 365] on div "Retail Investor Individuals can invest up to AED 365,000 per calendar year and …" at bounding box center [546, 374] width 192 height 82
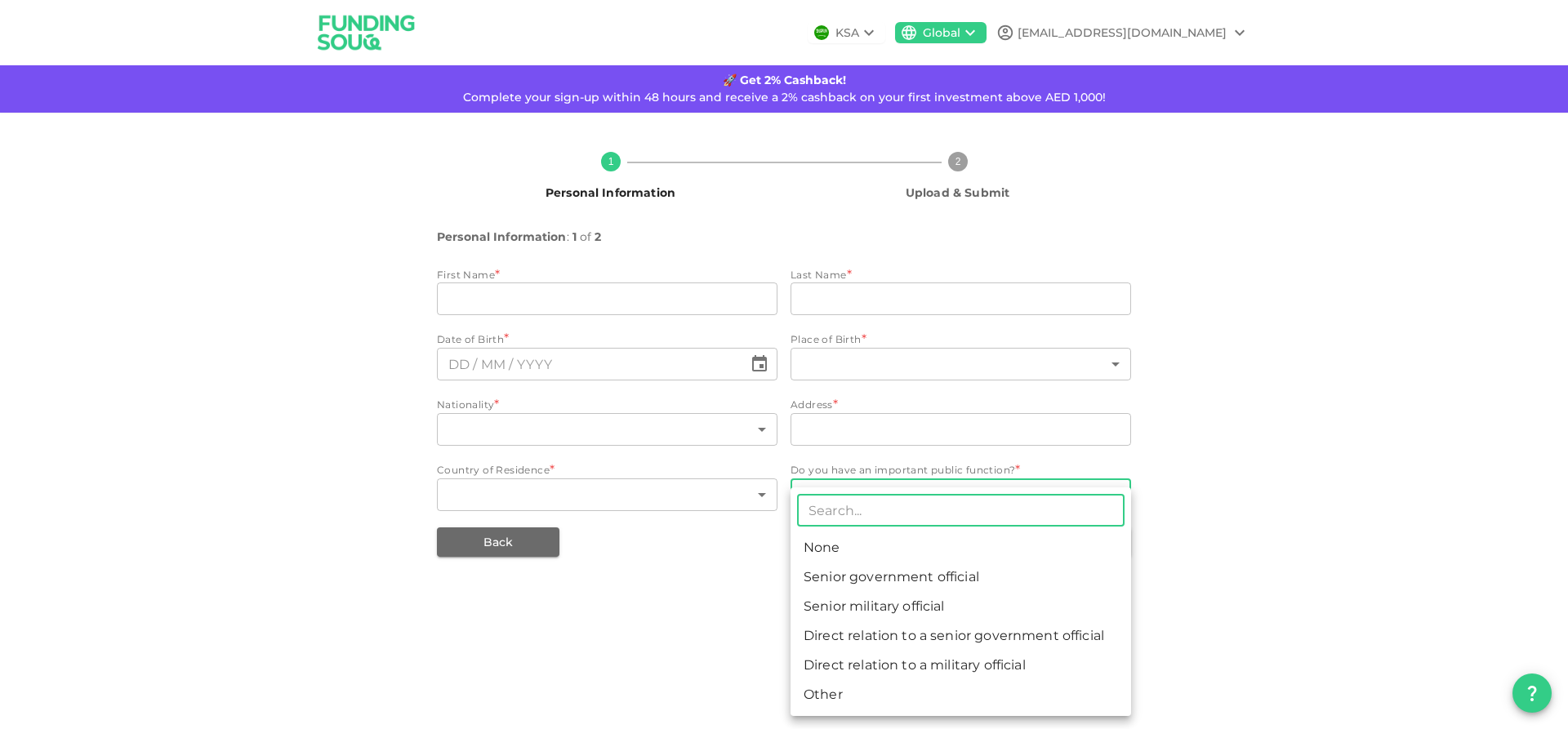
click at [1118, 490] on body "KSA Global [EMAIL_ADDRESS][DOMAIN_NAME] 🚀 Get 2% Cashback! Complete your sign-u…" at bounding box center [784, 364] width 1568 height 729
click at [630, 575] on div at bounding box center [784, 364] width 1568 height 729
